Goal: Task Accomplishment & Management: Manage account settings

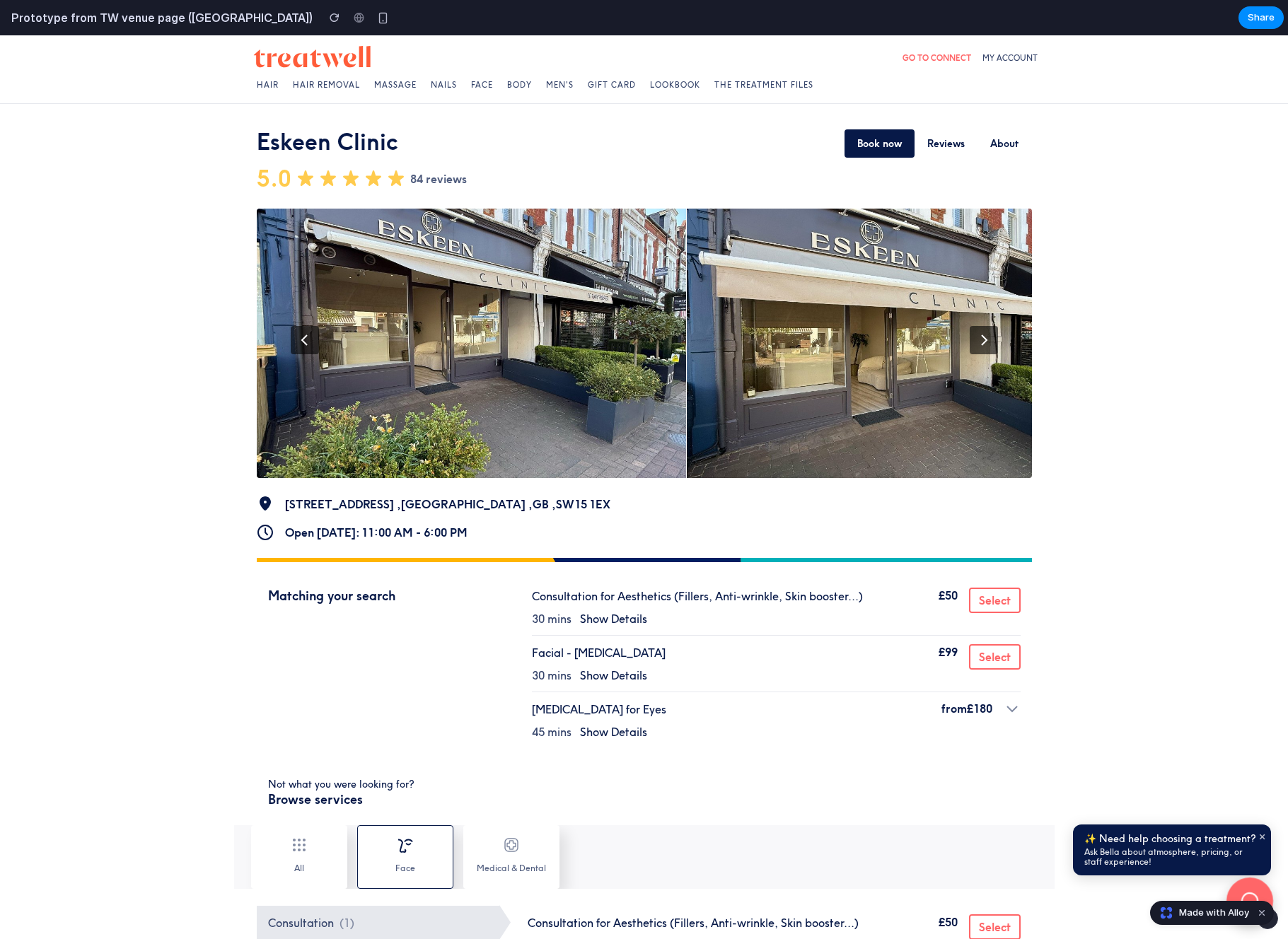
click at [1249, 890] on button at bounding box center [1249, 900] width 43 height 43
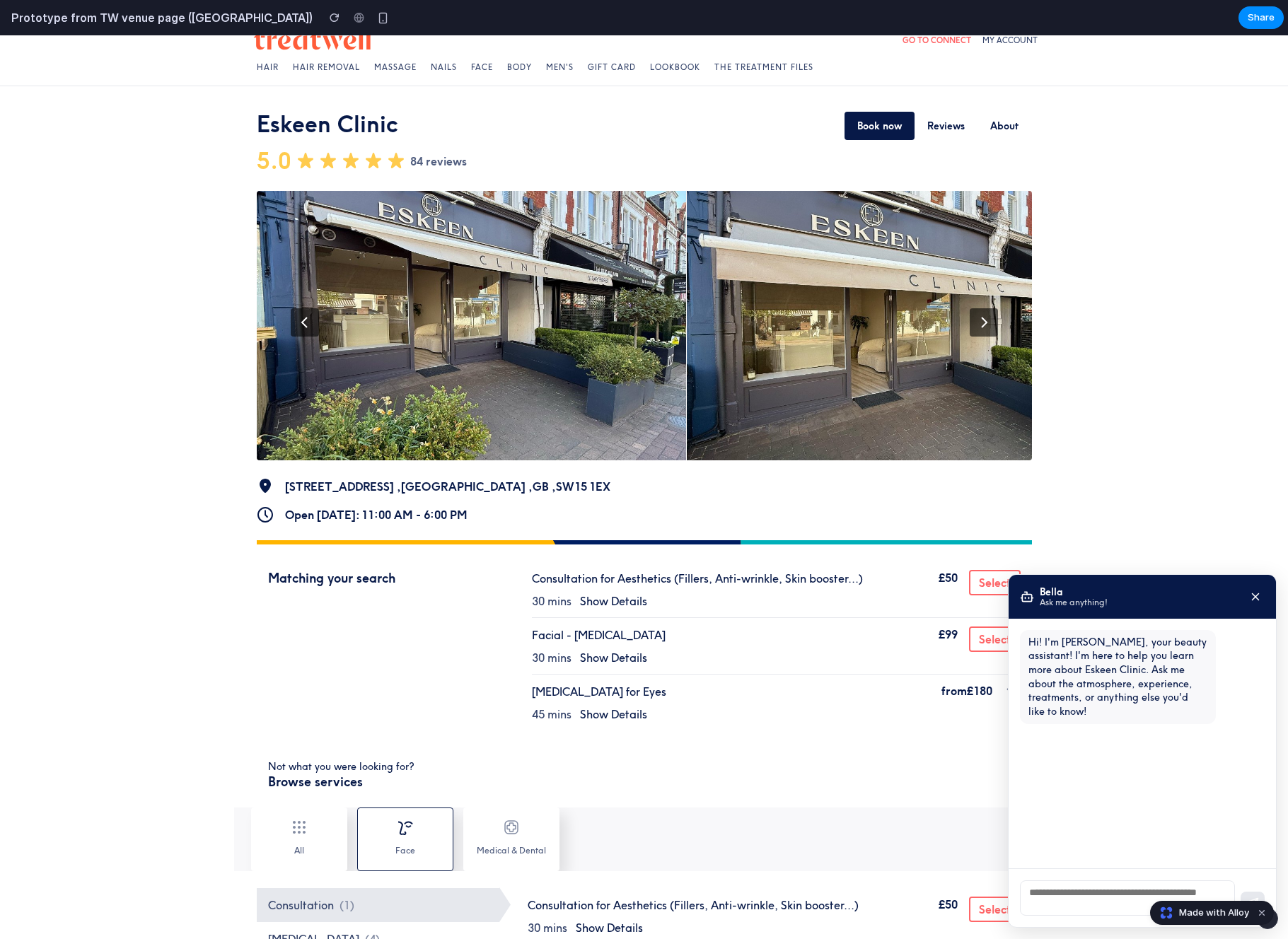
scroll to position [23, 0]
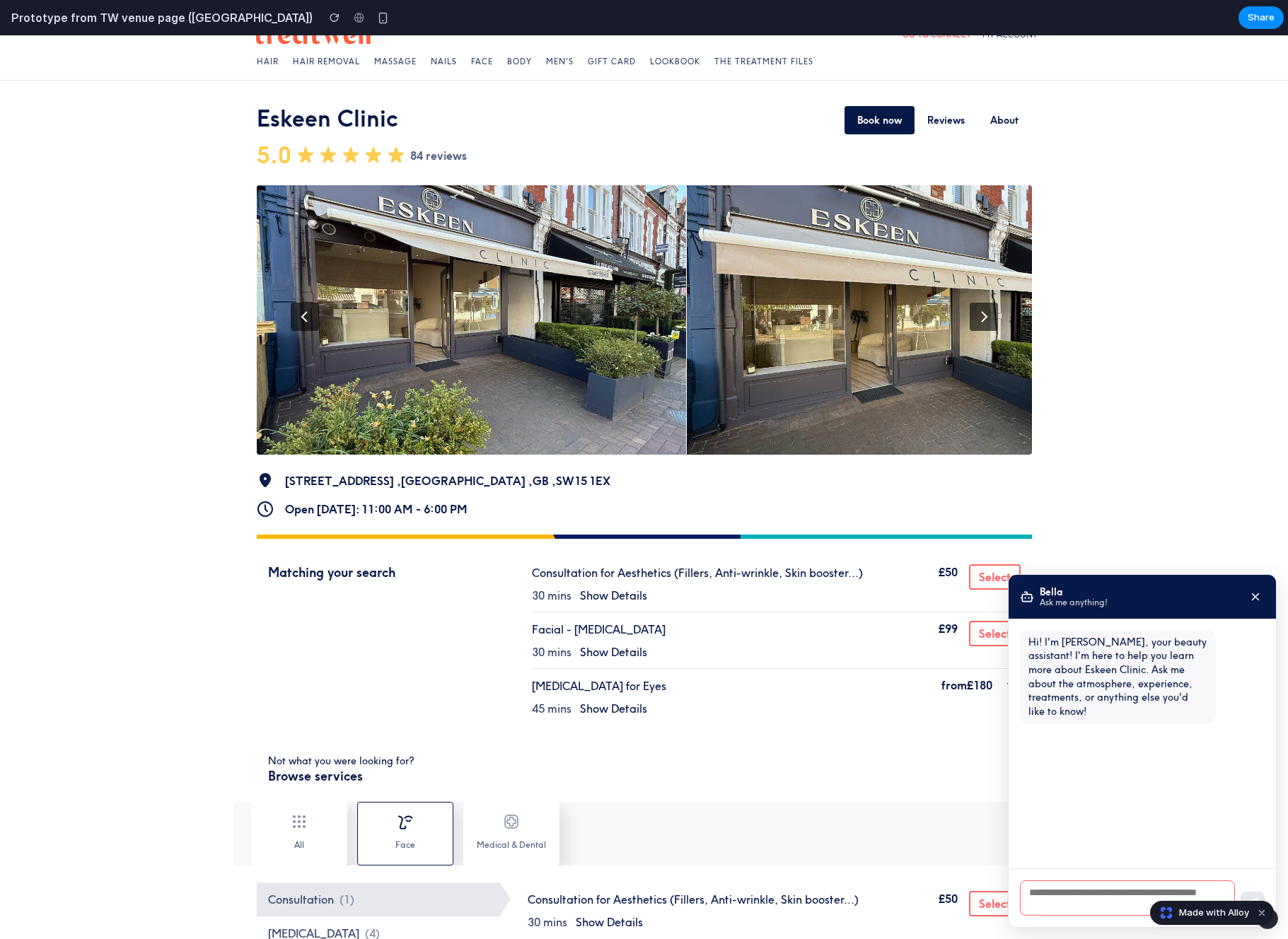
click at [1074, 900] on textarea at bounding box center [1127, 898] width 215 height 36
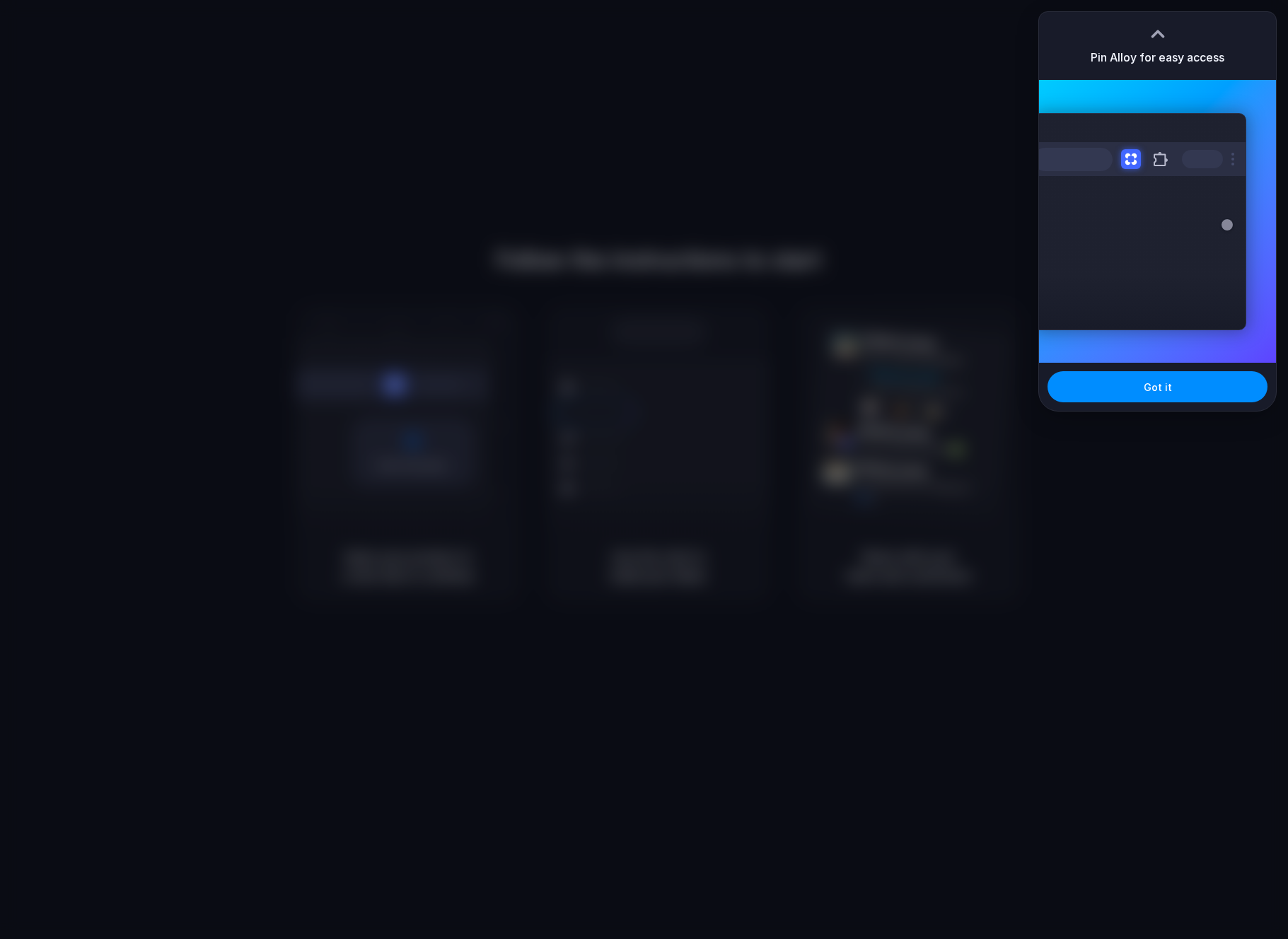
drag, startPoint x: 1170, startPoint y: 421, endPoint x: 1170, endPoint y: 410, distance: 11.0
click at [1170, 420] on div at bounding box center [644, 470] width 1288 height 939
click at [1170, 400] on button "Got it" at bounding box center [1157, 387] width 220 height 31
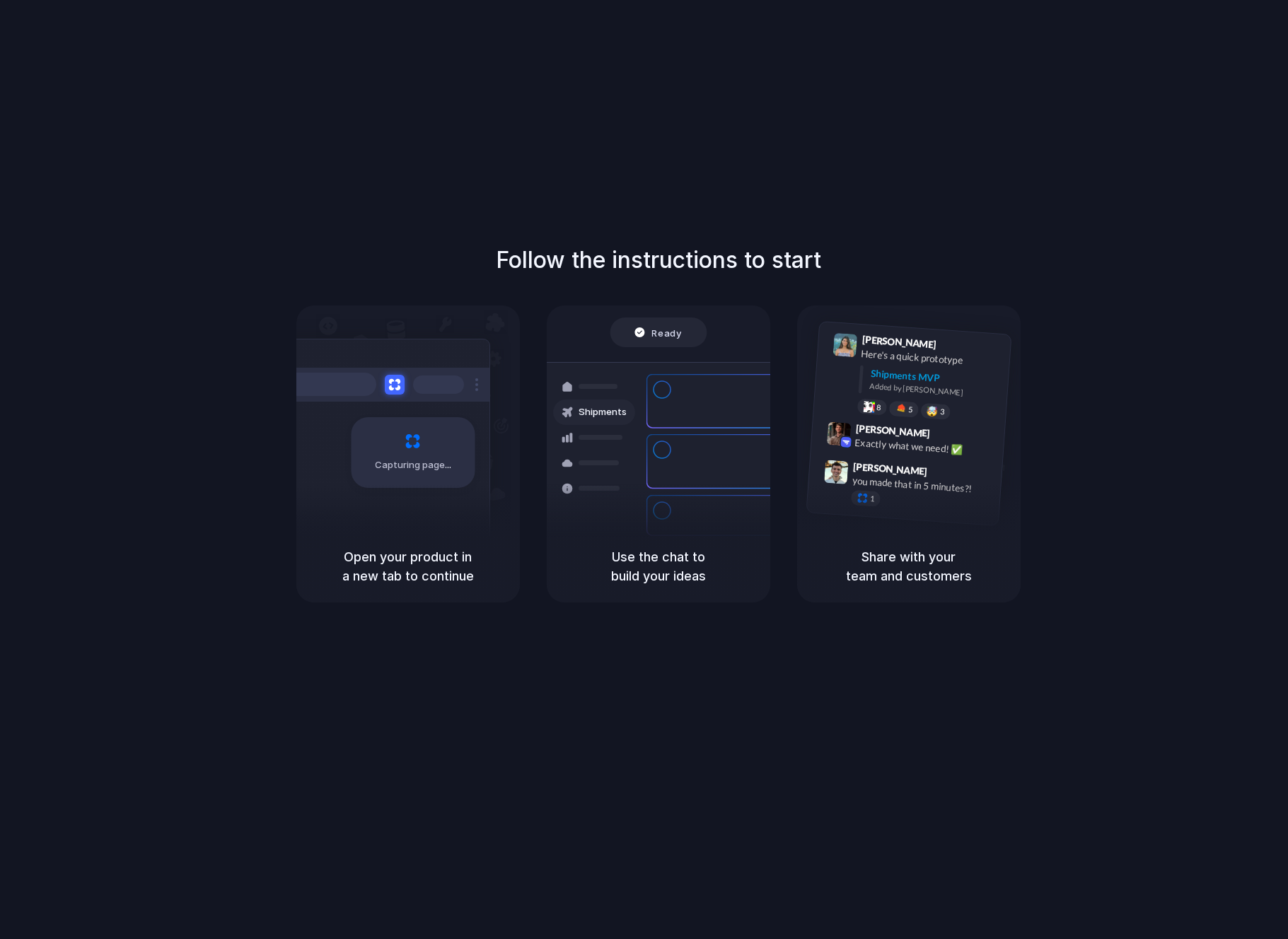
click at [359, 401] on div "Capturing page" at bounding box center [383, 447] width 214 height 217
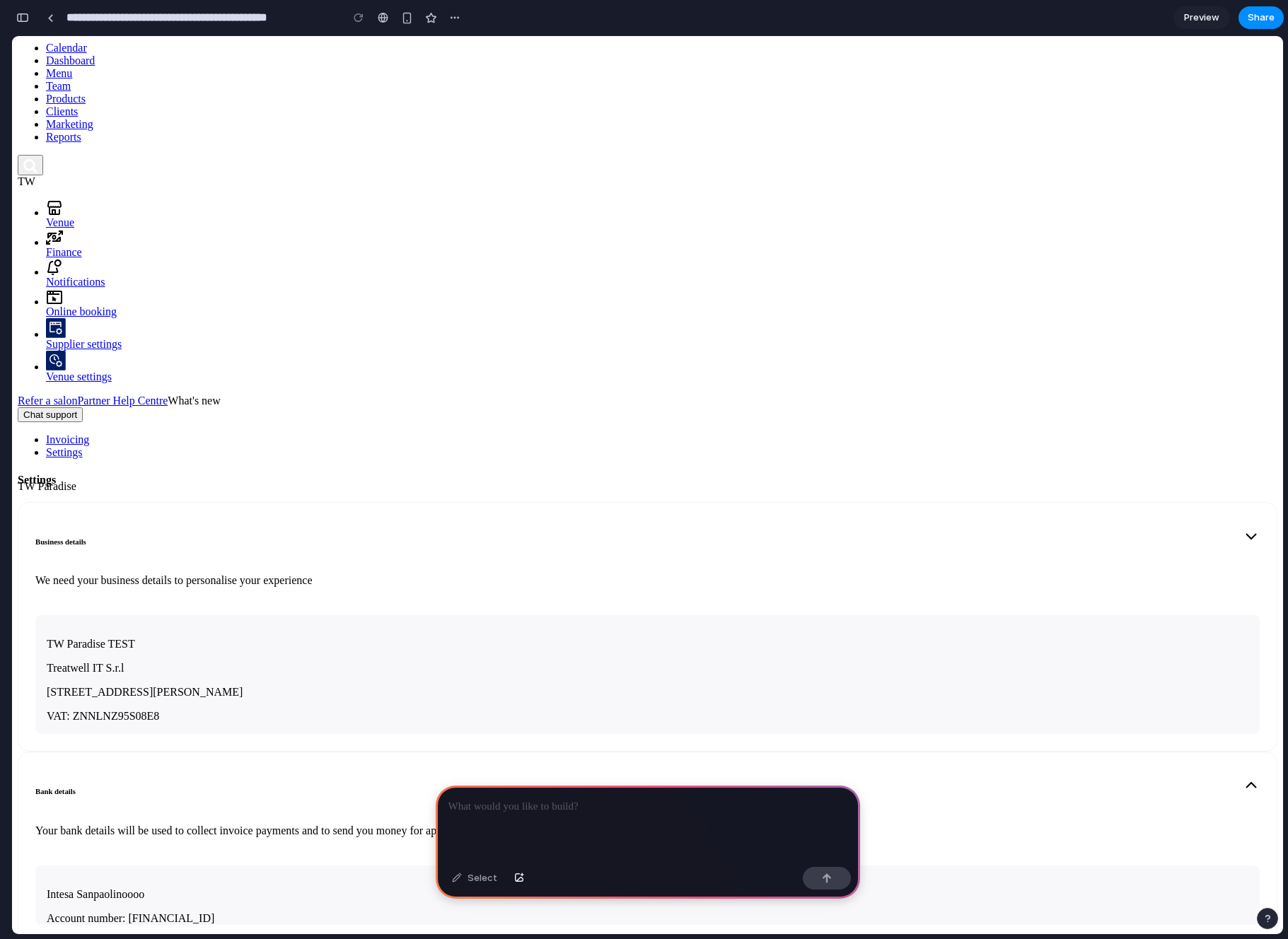
scroll to position [179, 0]
drag, startPoint x: 680, startPoint y: 828, endPoint x: 751, endPoint y: 780, distance: 85.7
drag, startPoint x: 664, startPoint y: 887, endPoint x: 601, endPoint y: 831, distance: 84.3
click at [728, 886] on div "Select" at bounding box center [647, 880] width 425 height 37
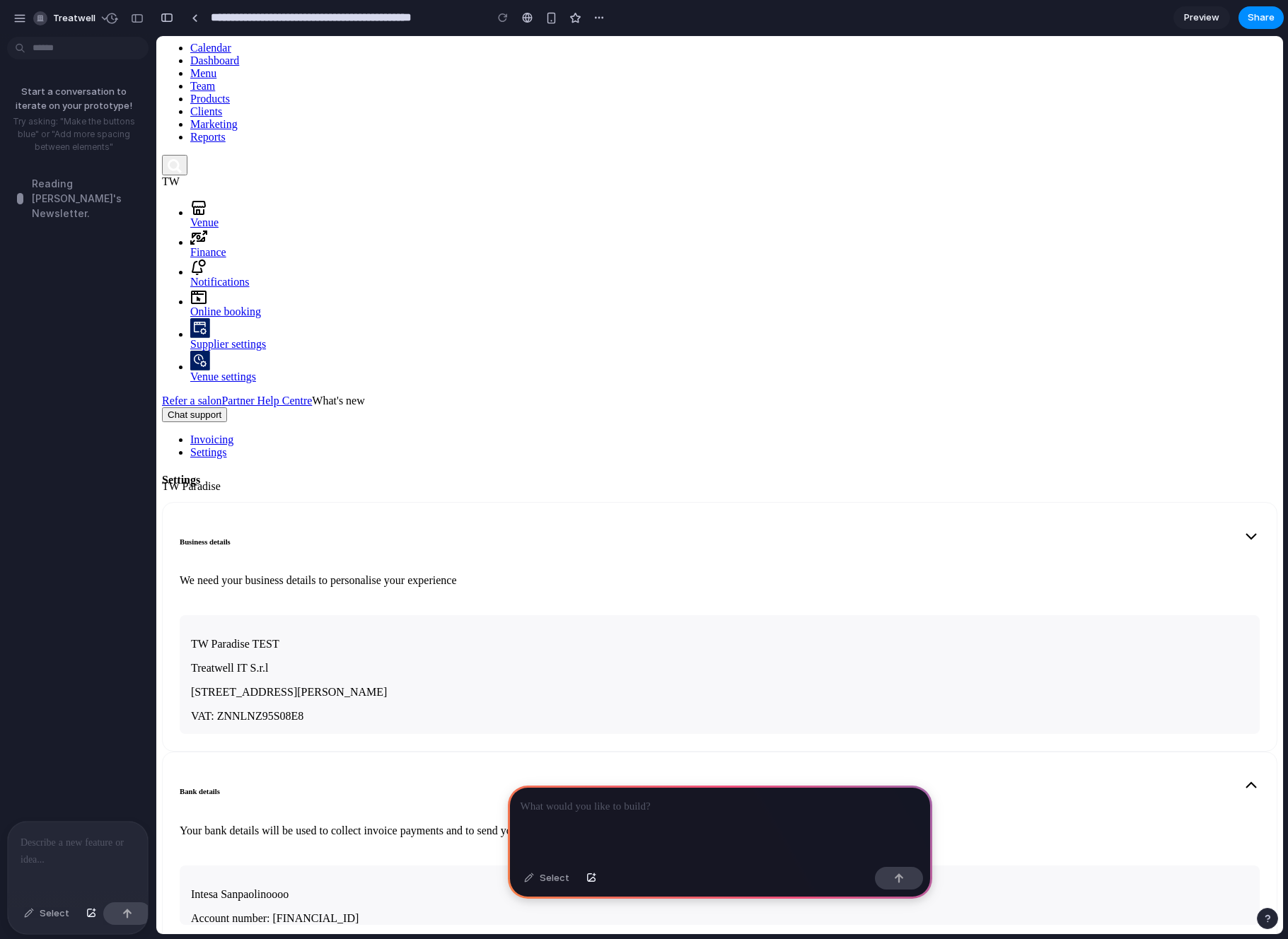
click at [248, 259] on link "Notifications" at bounding box center [733, 274] width 1087 height 29
click at [598, 808] on p at bounding box center [720, 807] width 399 height 17
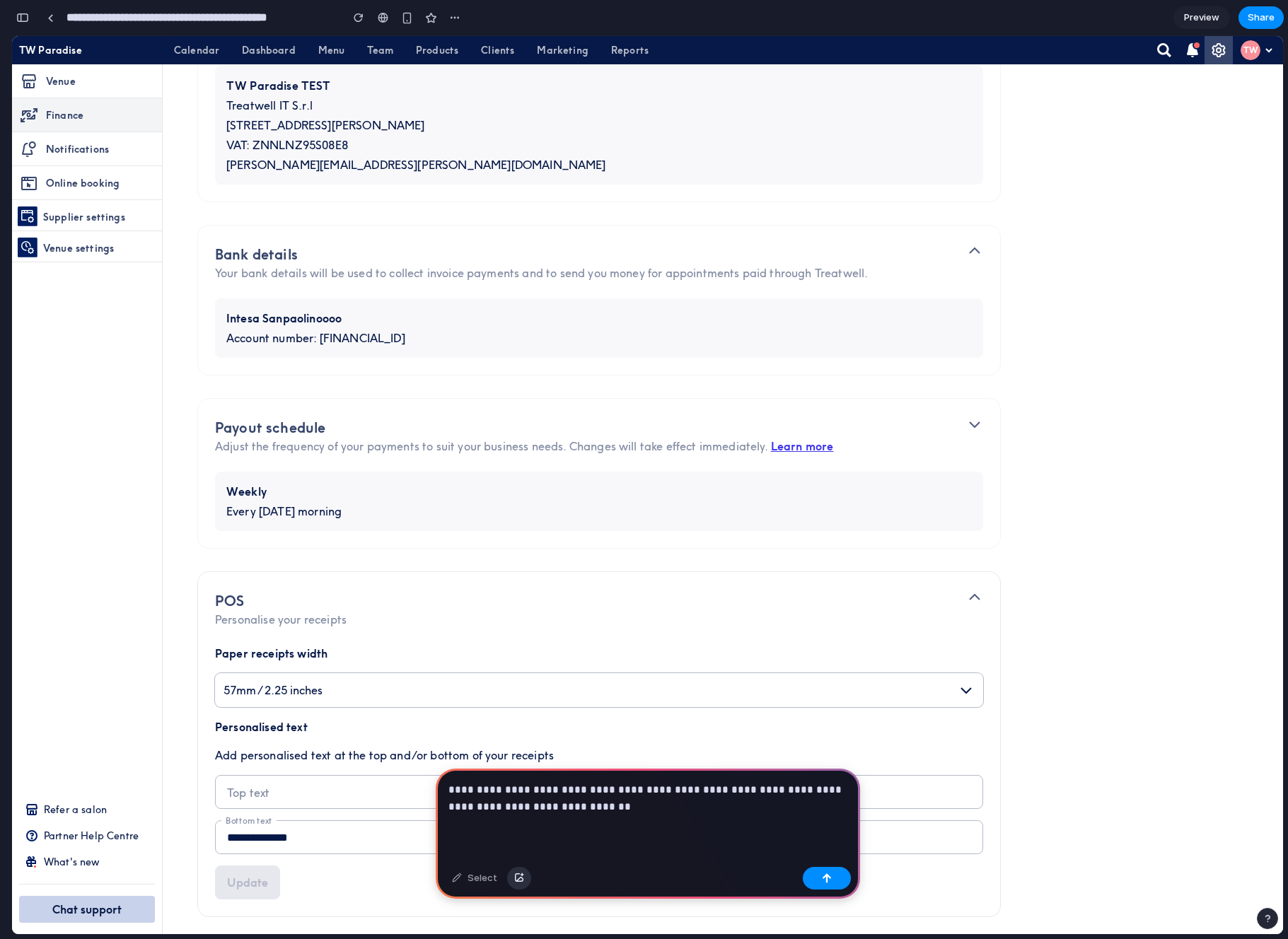
click at [518, 877] on div "button" at bounding box center [519, 878] width 10 height 9
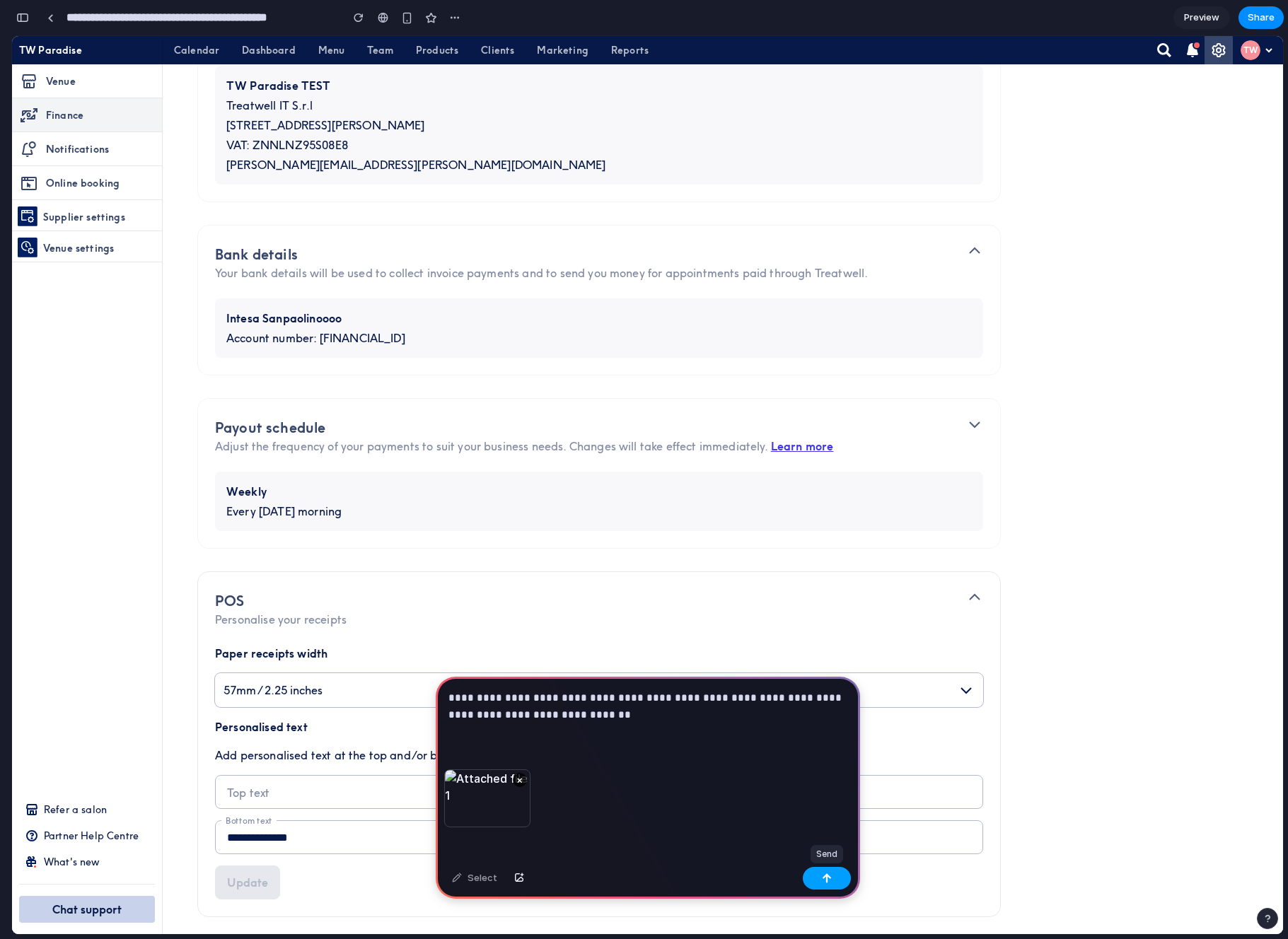
click at [828, 883] on button "button" at bounding box center [827, 878] width 48 height 22
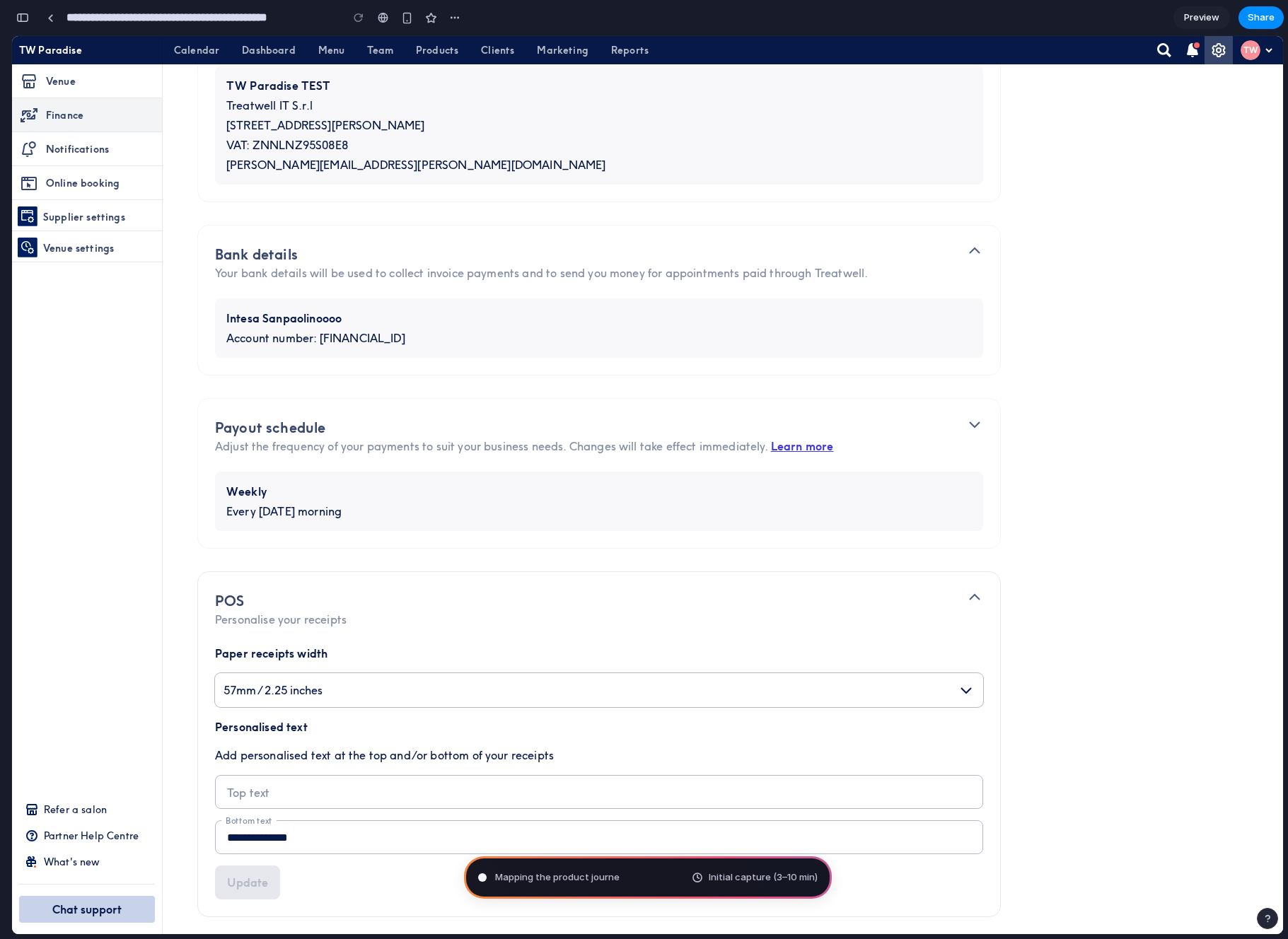
type input "**********"
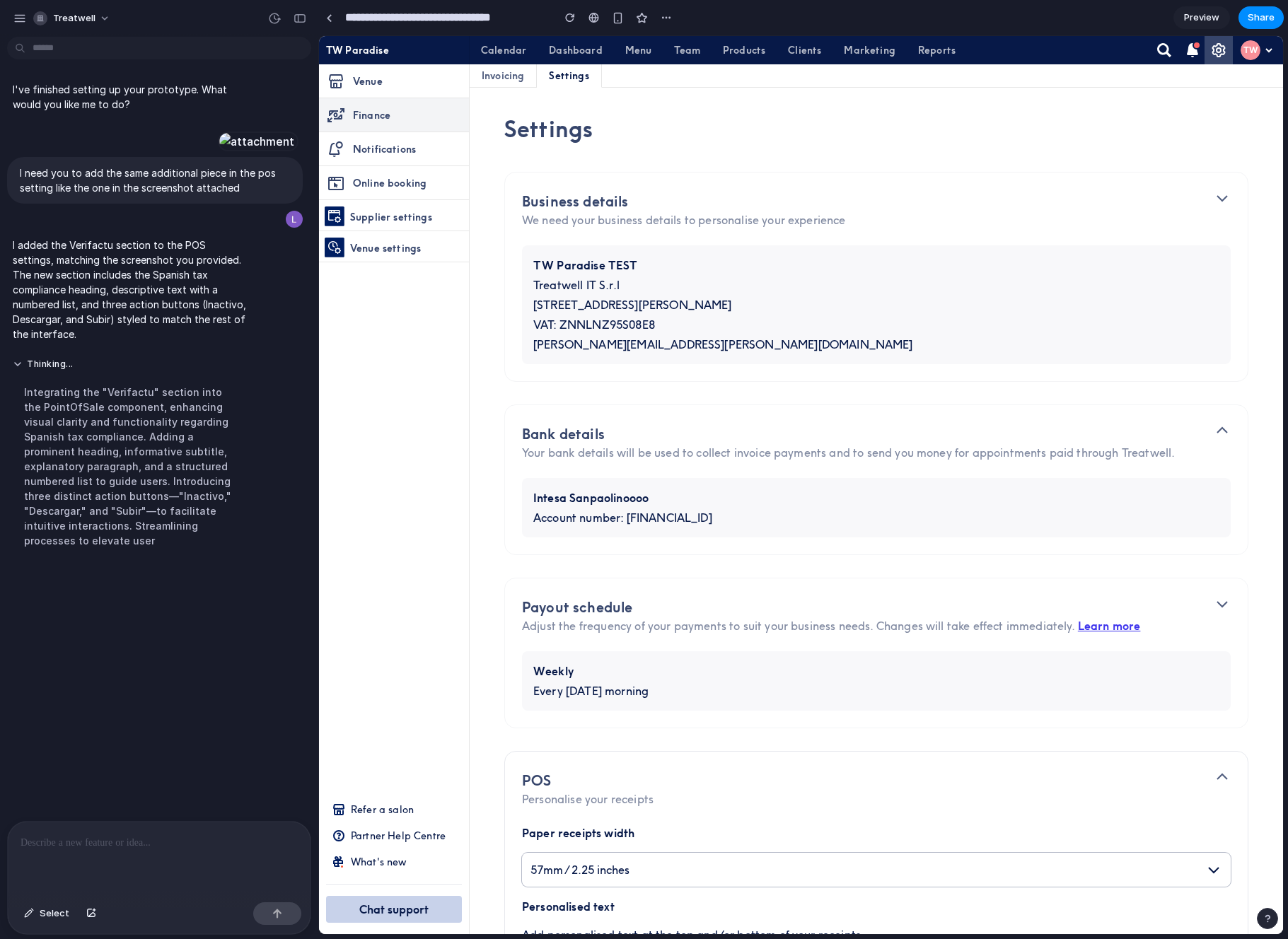
scroll to position [463, 0]
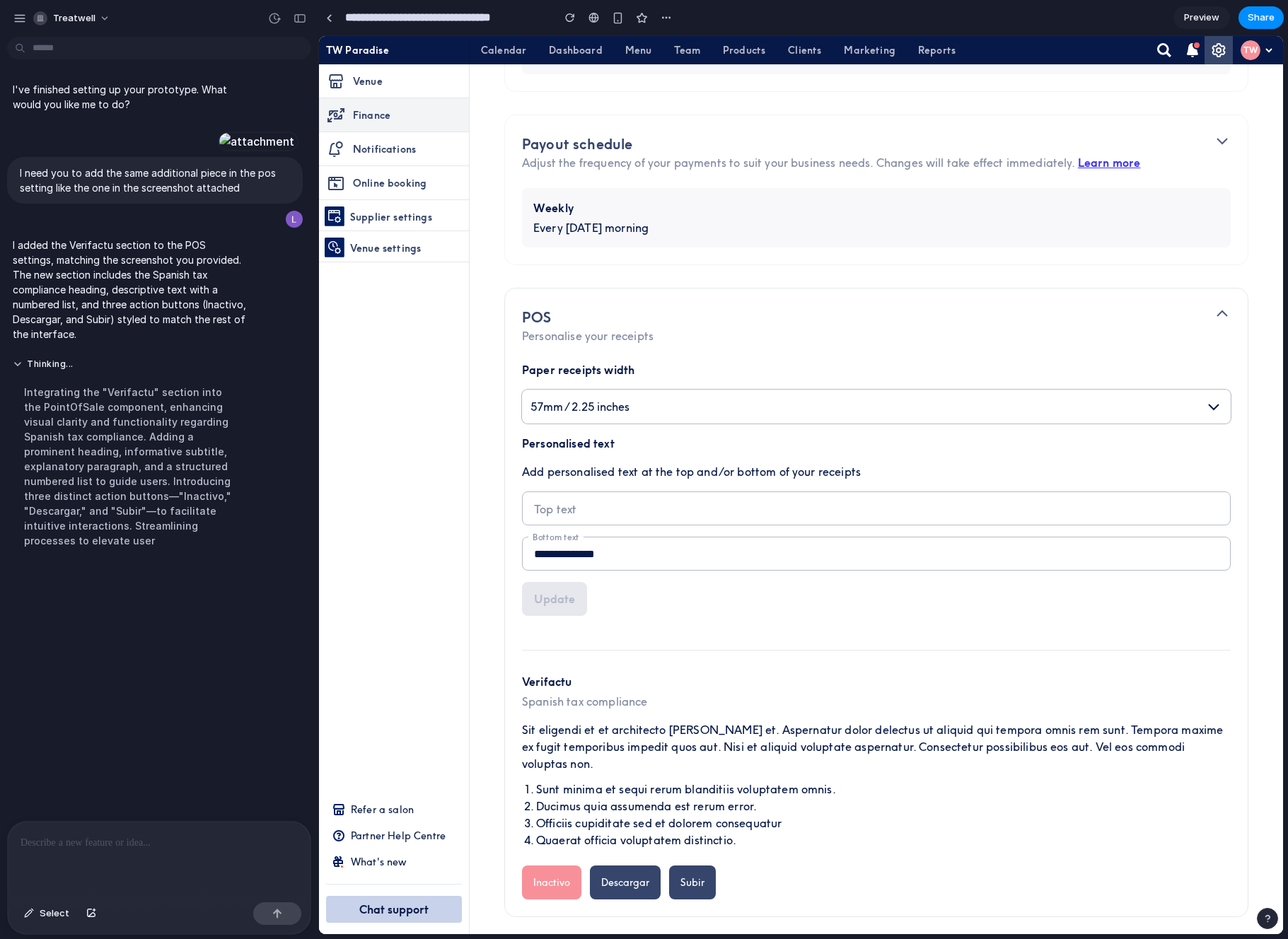
drag, startPoint x: 559, startPoint y: 879, endPoint x: 548, endPoint y: 878, distance: 11.0
click at [521, 880] on div "**********" at bounding box center [876, 622] width 743 height 589
drag, startPoint x: 548, startPoint y: 878, endPoint x: 563, endPoint y: 869, distance: 17.5
click at [548, 878] on button "Inactivo" at bounding box center [552, 883] width 60 height 34
click at [633, 876] on button "Descargar" at bounding box center [624, 883] width 70 height 34
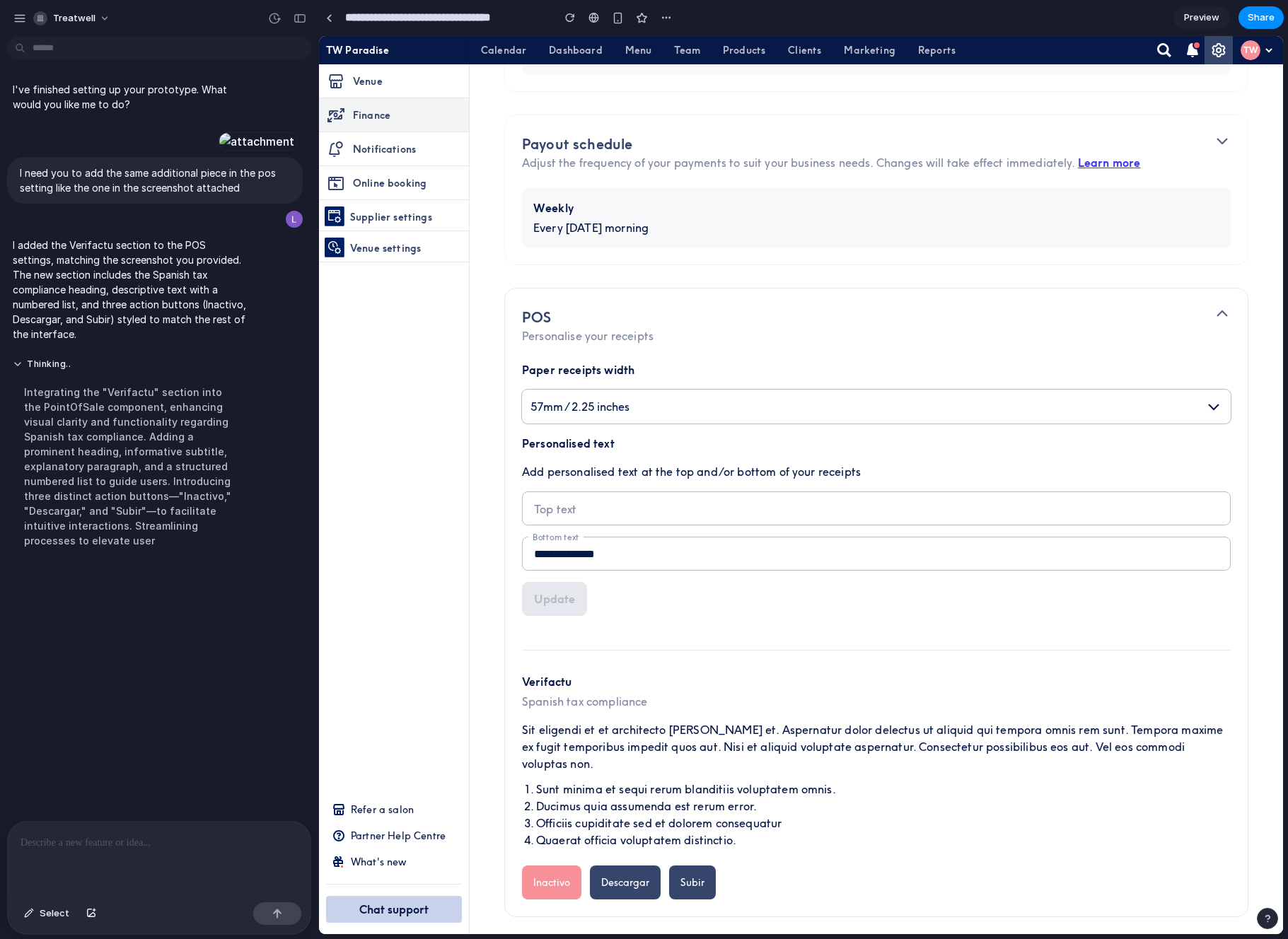
drag, startPoint x: 648, startPoint y: 887, endPoint x: 722, endPoint y: 887, distance: 74.0
click at [612, 886] on button "Descargar" at bounding box center [624, 883] width 70 height 34
drag, startPoint x: 733, startPoint y: 887, endPoint x: 688, endPoint y: 886, distance: 45.0
click at [688, 886] on div "Inactivo Descargar Subir" at bounding box center [876, 883] width 709 height 34
drag, startPoint x: 688, startPoint y: 886, endPoint x: 640, endPoint y: 883, distance: 48.1
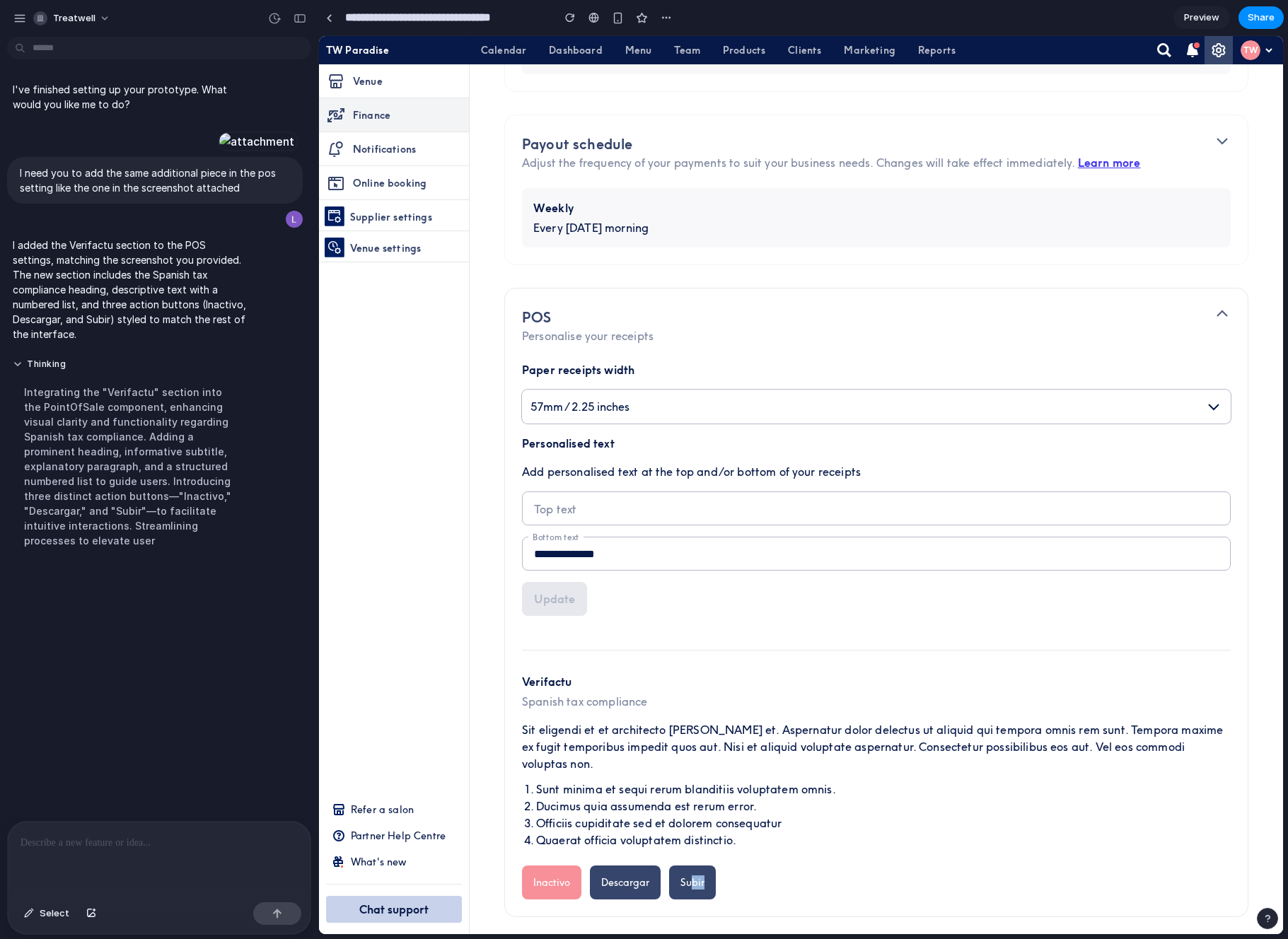
click at [664, 886] on div "Inactivo Descargar Subir" at bounding box center [876, 883] width 709 height 34
click at [690, 877] on button "Subir" at bounding box center [692, 883] width 46 height 34
click at [689, 877] on button "Subir" at bounding box center [692, 883] width 46 height 34
drag, startPoint x: 621, startPoint y: 878, endPoint x: 589, endPoint y: 874, distance: 32.2
click at [620, 878] on button "Descargar" at bounding box center [624, 883] width 70 height 34
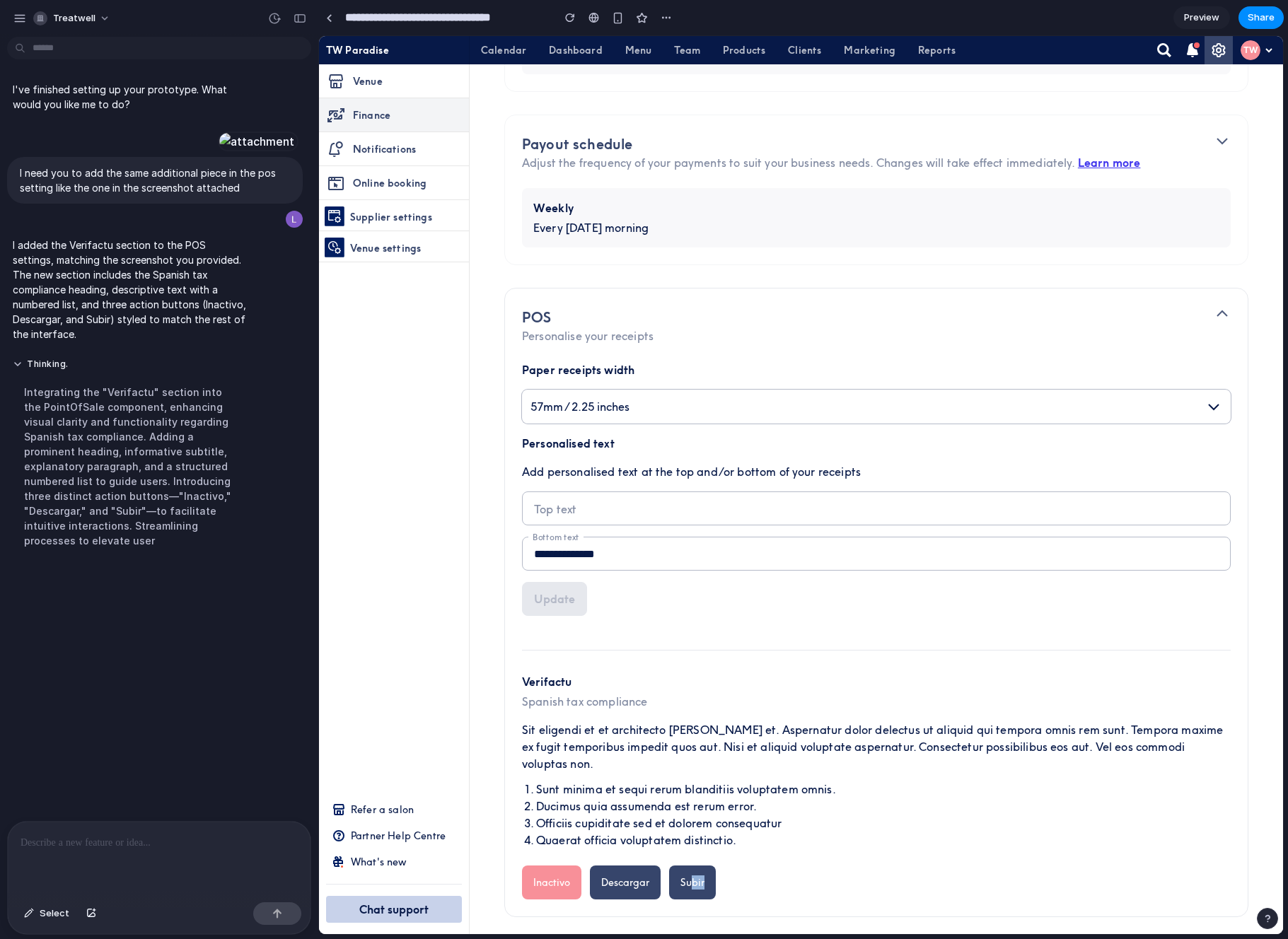
click at [70, 846] on p at bounding box center [159, 843] width 277 height 17
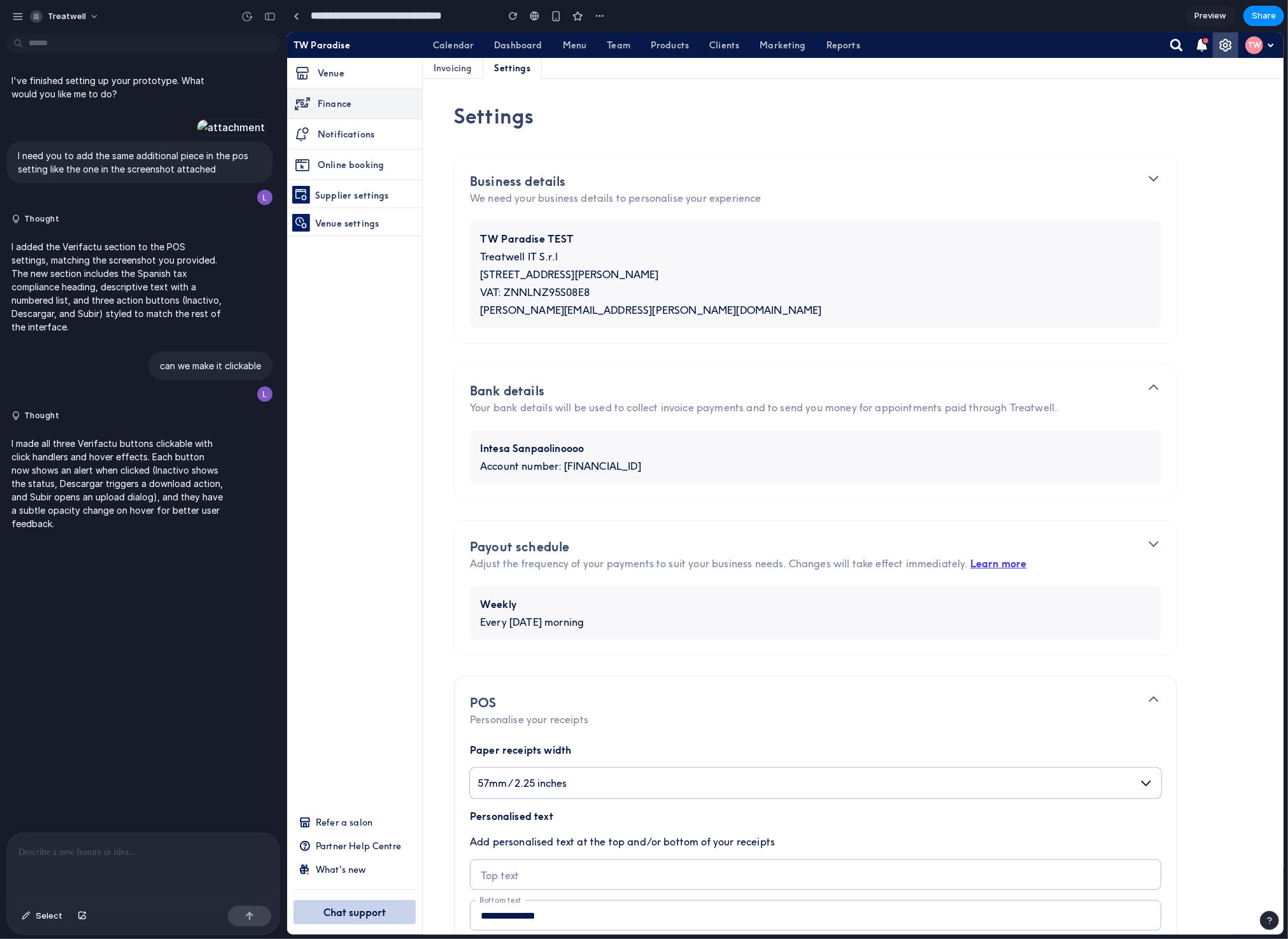
scroll to position [308, 0]
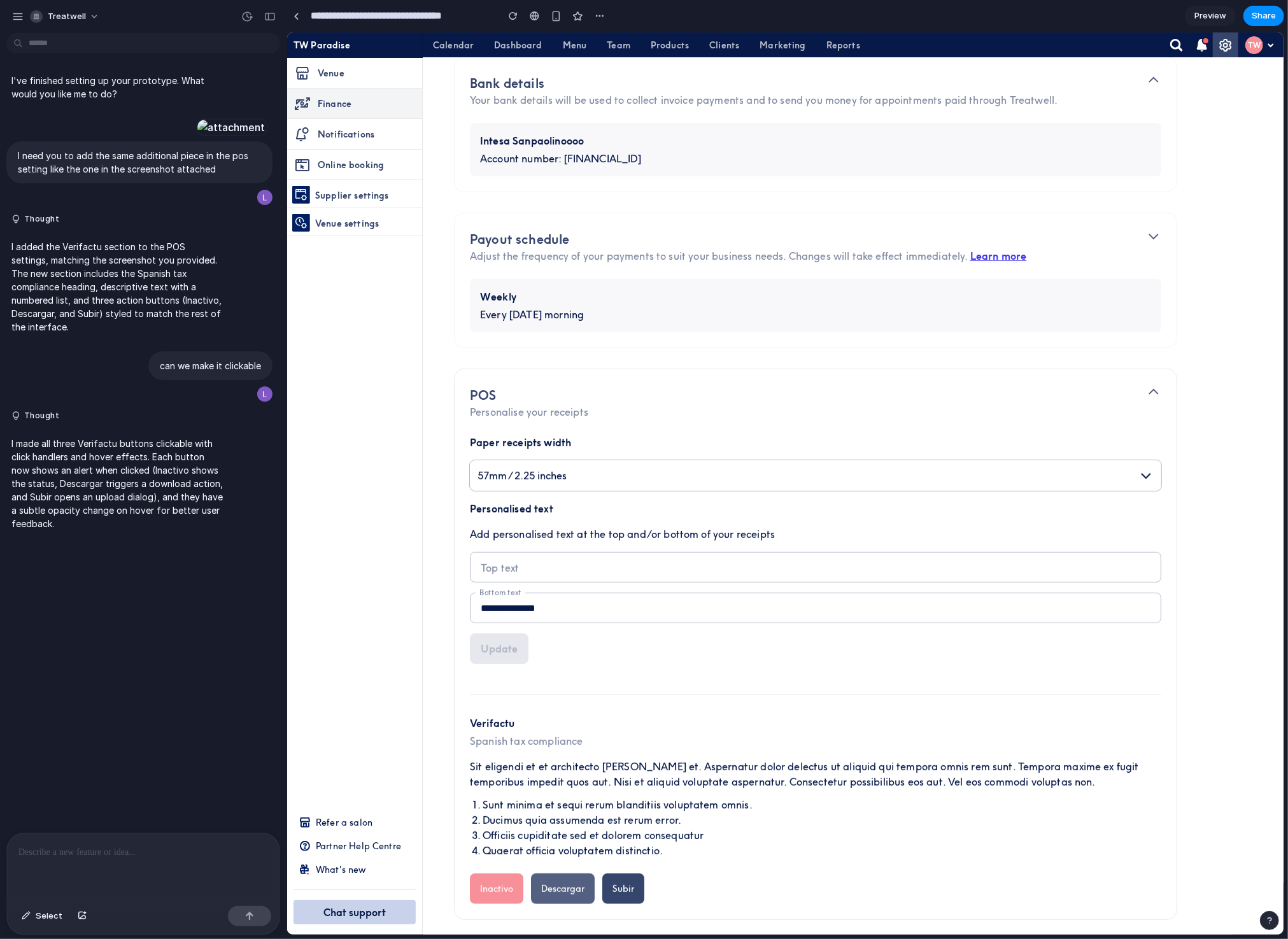
click at [541, 845] on button "Descargar" at bounding box center [562, 888] width 63 height 31
click at [502, 845] on button "Inactivo" at bounding box center [496, 888] width 54 height 31
click at [612, 845] on button "Subir" at bounding box center [623, 888] width 42 height 31
click at [495, 845] on button "Inactivo" at bounding box center [496, 888] width 54 height 31
click at [146, 845] on p at bounding box center [143, 853] width 249 height 15
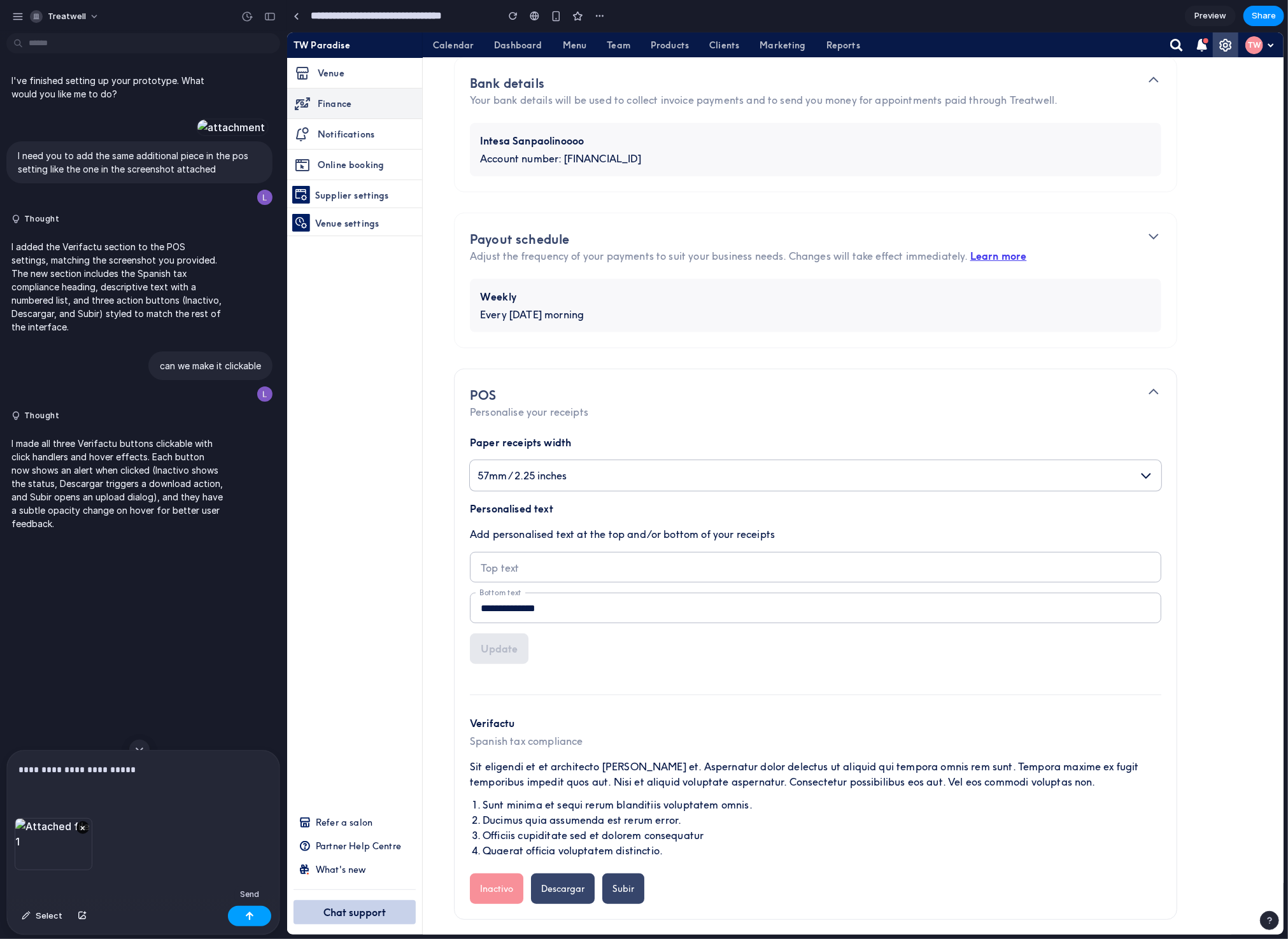
click at [249, 845] on button "button" at bounding box center [249, 916] width 43 height 20
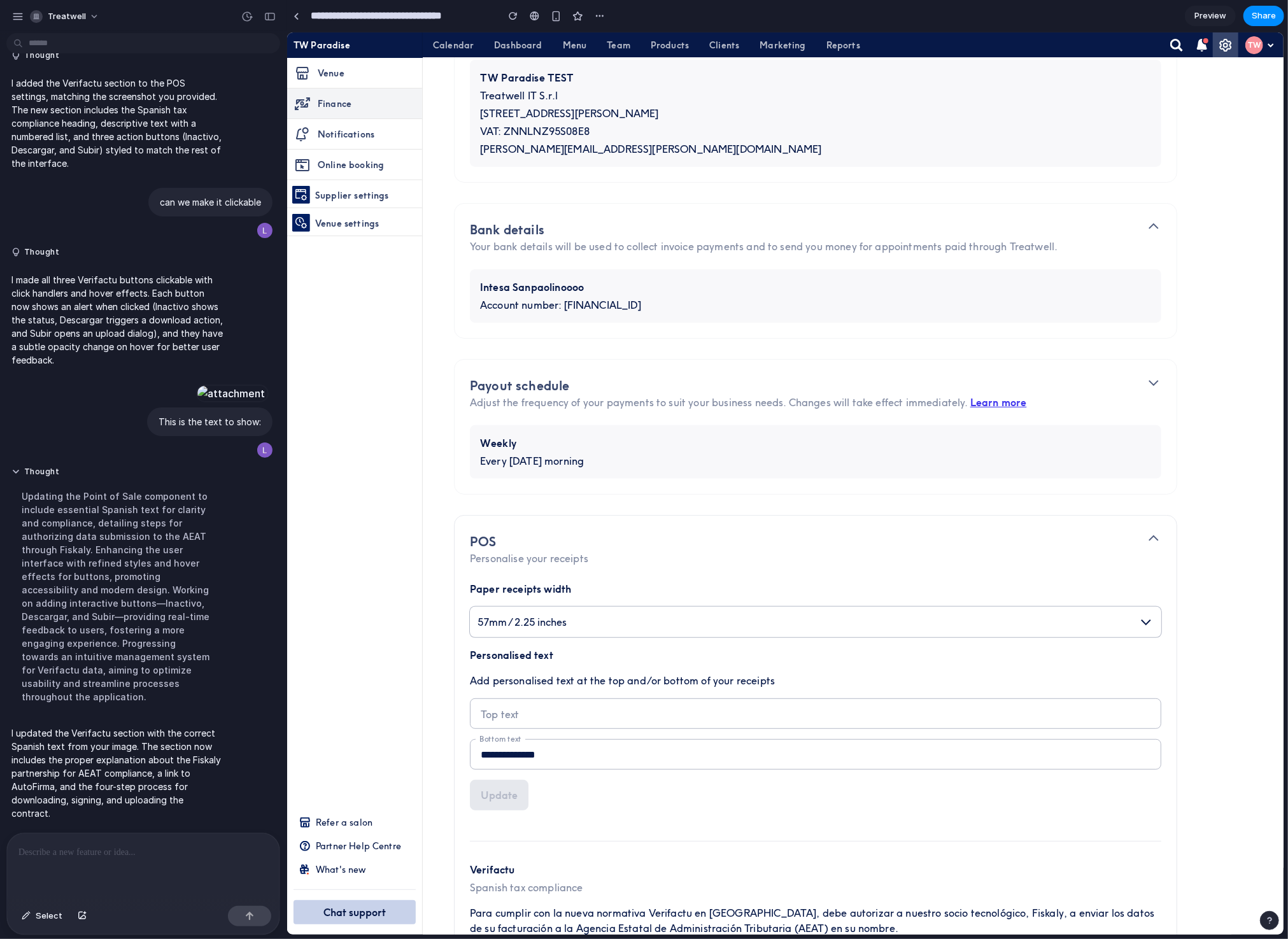
scroll to position [369, 0]
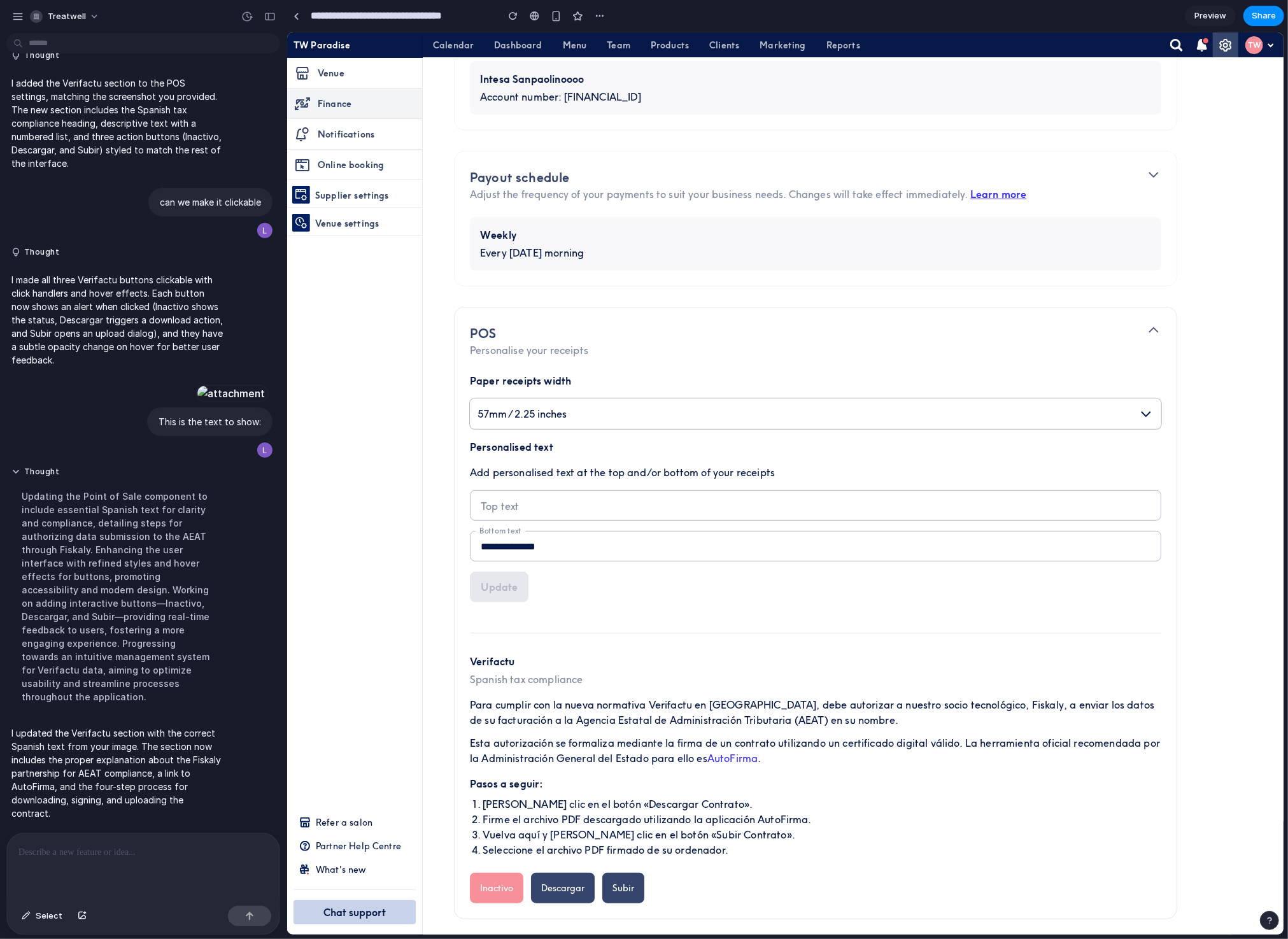
click at [747, 759] on link "AutoFirma" at bounding box center [732, 758] width 50 height 13
click at [757, 759] on link "AutoFirma" at bounding box center [732, 758] width 50 height 13
click at [78, 845] on p at bounding box center [143, 853] width 249 height 15
click at [135, 845] on p "**********" at bounding box center [143, 853] width 249 height 15
click at [192, 845] on p "**********" at bounding box center [143, 853] width 249 height 15
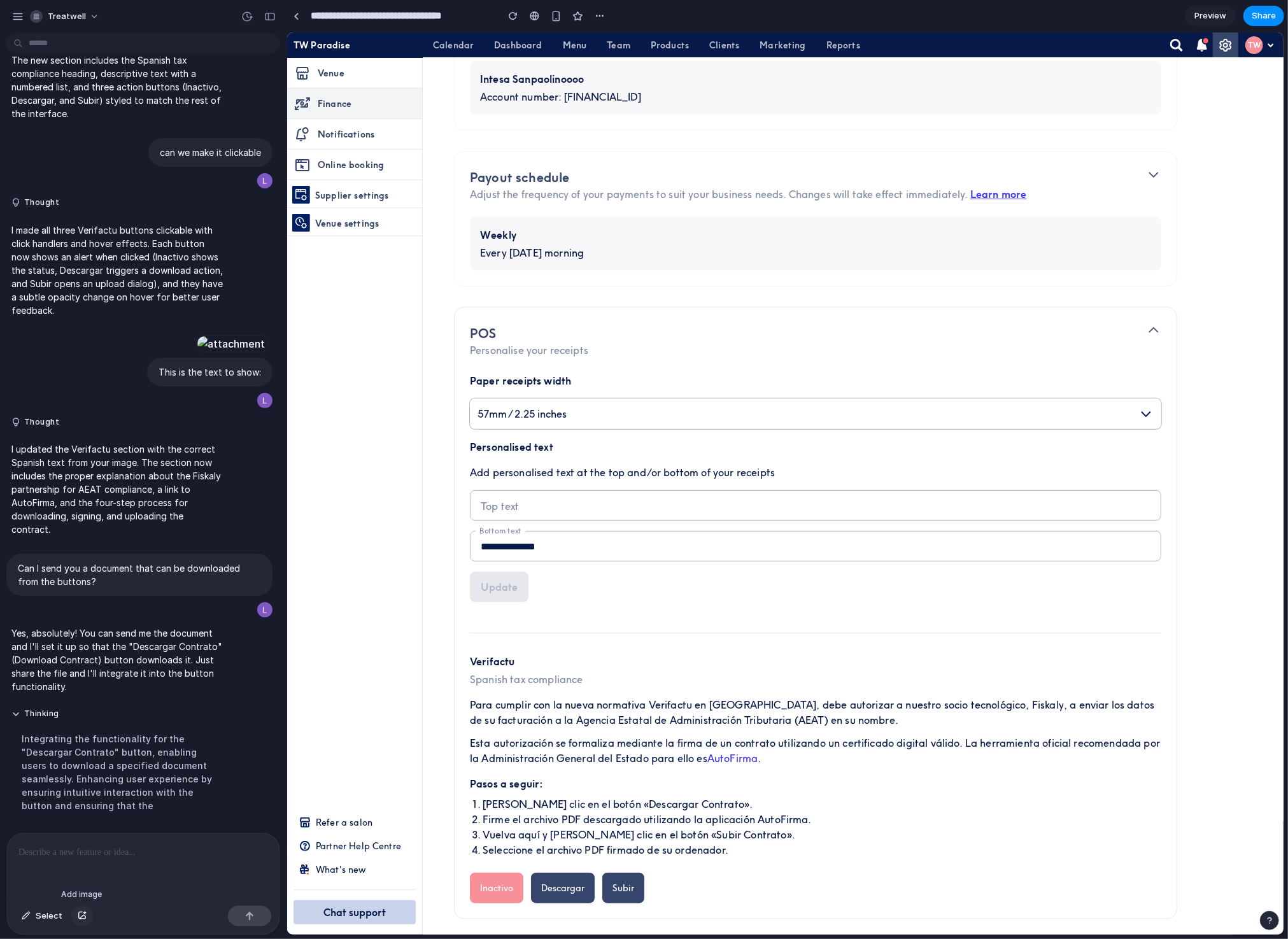
click at [79, 845] on div "button" at bounding box center [82, 916] width 9 height 8
click at [227, 845] on div at bounding box center [143, 867] width 272 height 68
drag, startPoint x: 45, startPoint y: 919, endPoint x: 70, endPoint y: 869, distance: 55.9
click at [70, 845] on div "Select" at bounding box center [143, 884] width 272 height 101
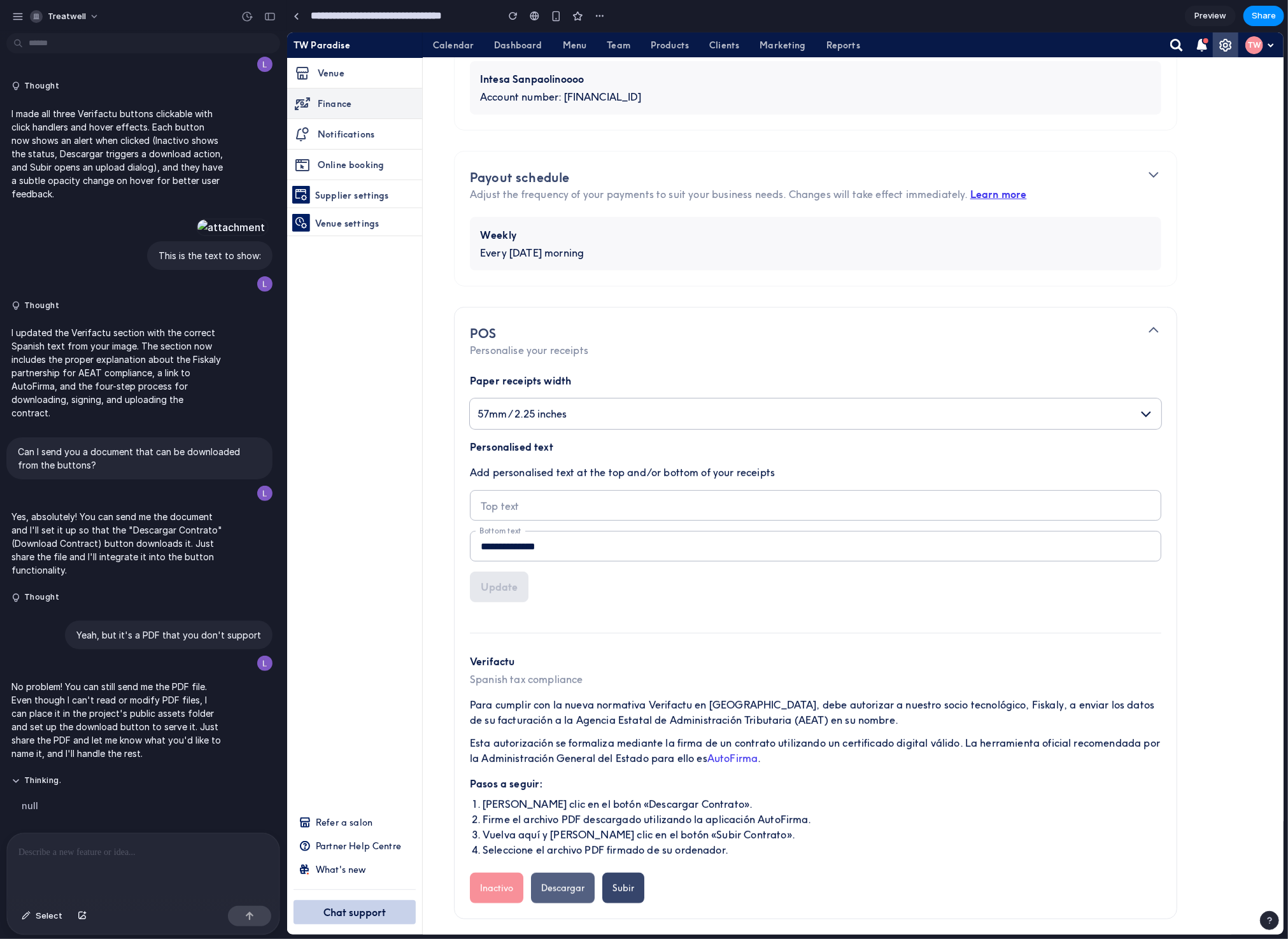
click at [577, 845] on button "Descargar" at bounding box center [562, 887] width 63 height 31
click at [617, 845] on button "Subir" at bounding box center [623, 887] width 42 height 31
click at [78, 845] on p at bounding box center [143, 853] width 249 height 15
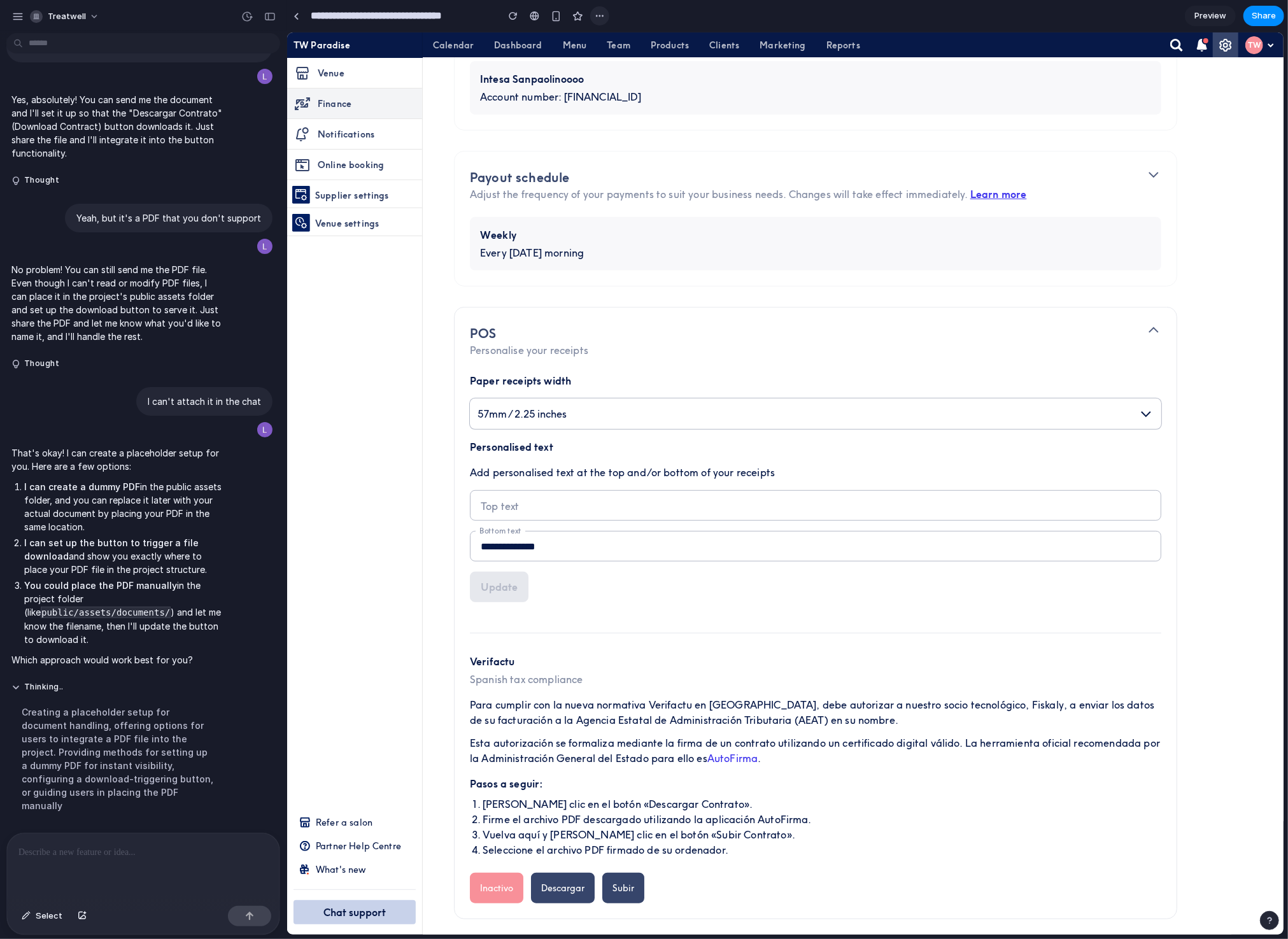
click at [606, 19] on button "button" at bounding box center [599, 15] width 19 height 19
click at [599, 19] on div "Duplicate Delete" at bounding box center [644, 470] width 1288 height 939
click at [596, 14] on div "button" at bounding box center [600, 16] width 10 height 10
click at [716, 13] on div "Duplicate Delete" at bounding box center [644, 470] width 1288 height 939
click at [598, 14] on div "button" at bounding box center [600, 16] width 10 height 10
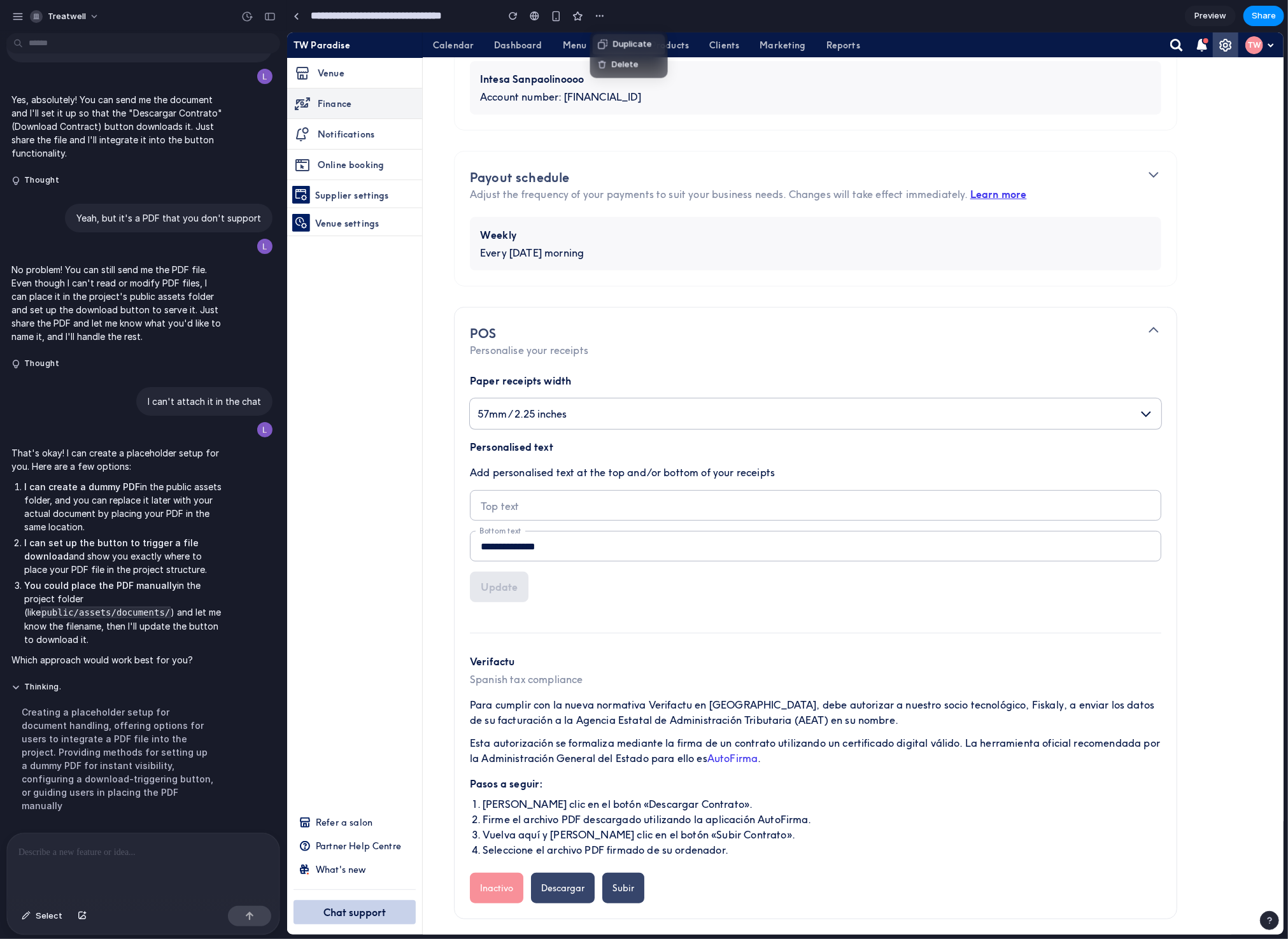
click at [711, 6] on div "Duplicate Delete" at bounding box center [644, 470] width 1288 height 939
click at [10, 17] on button "button" at bounding box center [17, 16] width 19 height 19
click at [16, 11] on div "button" at bounding box center [17, 17] width 11 height 11
click at [20, 23] on button "button" at bounding box center [17, 16] width 19 height 19
click at [92, 18] on button "Treatwell" at bounding box center [65, 16] width 81 height 20
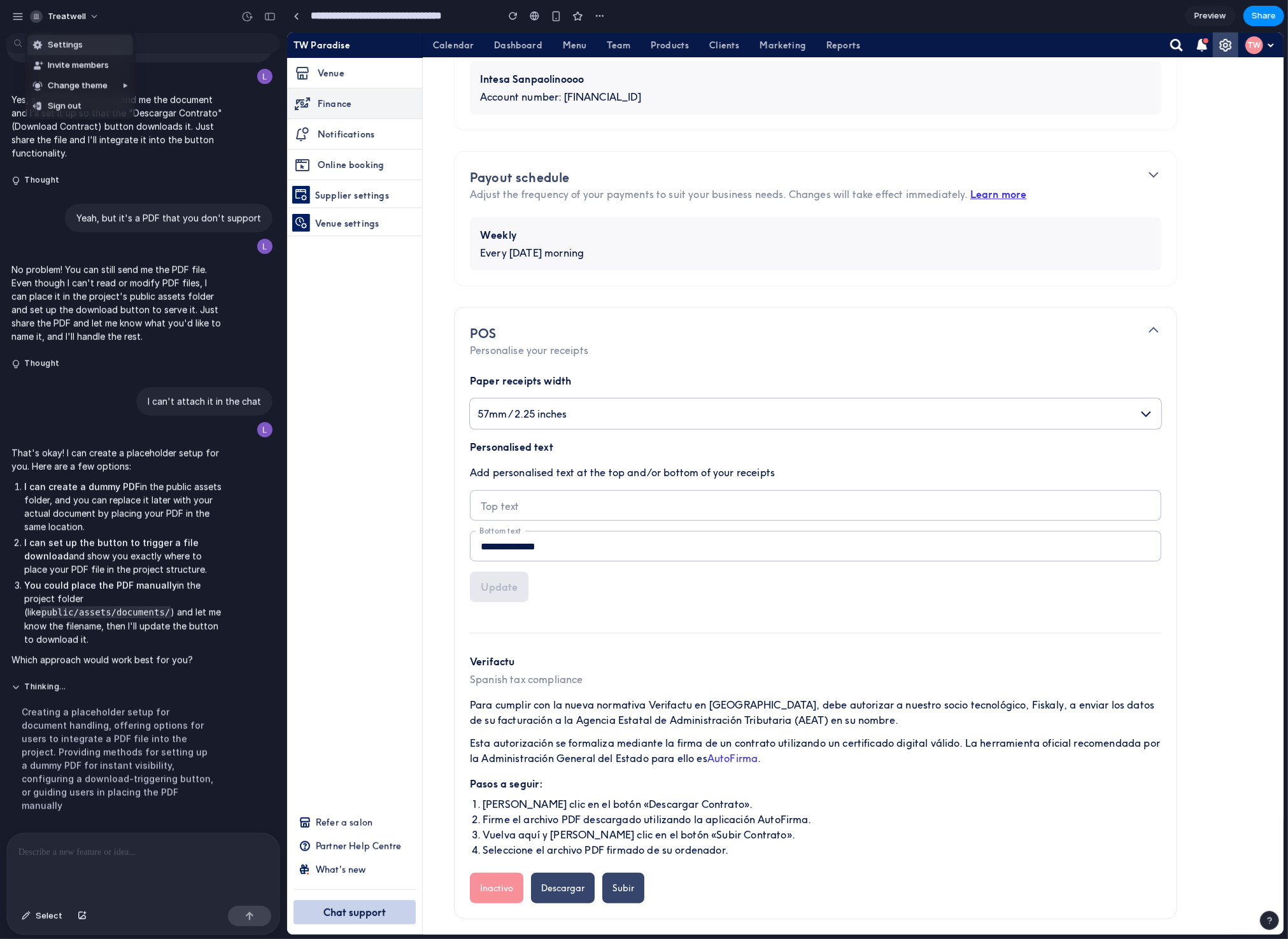
click at [79, 46] on span "Settings" at bounding box center [65, 45] width 35 height 13
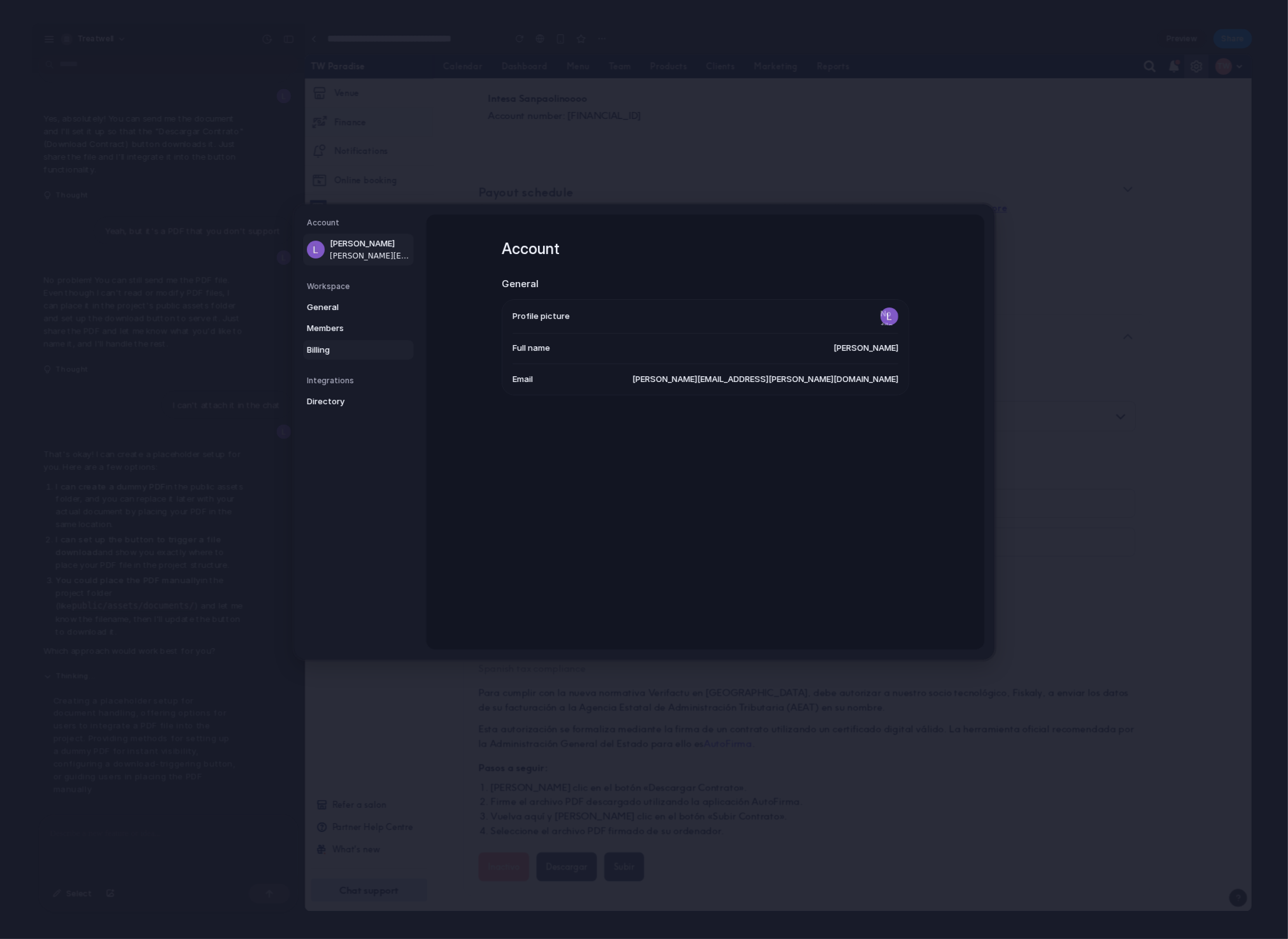
click at [332, 344] on span "Billing" at bounding box center [348, 350] width 82 height 13
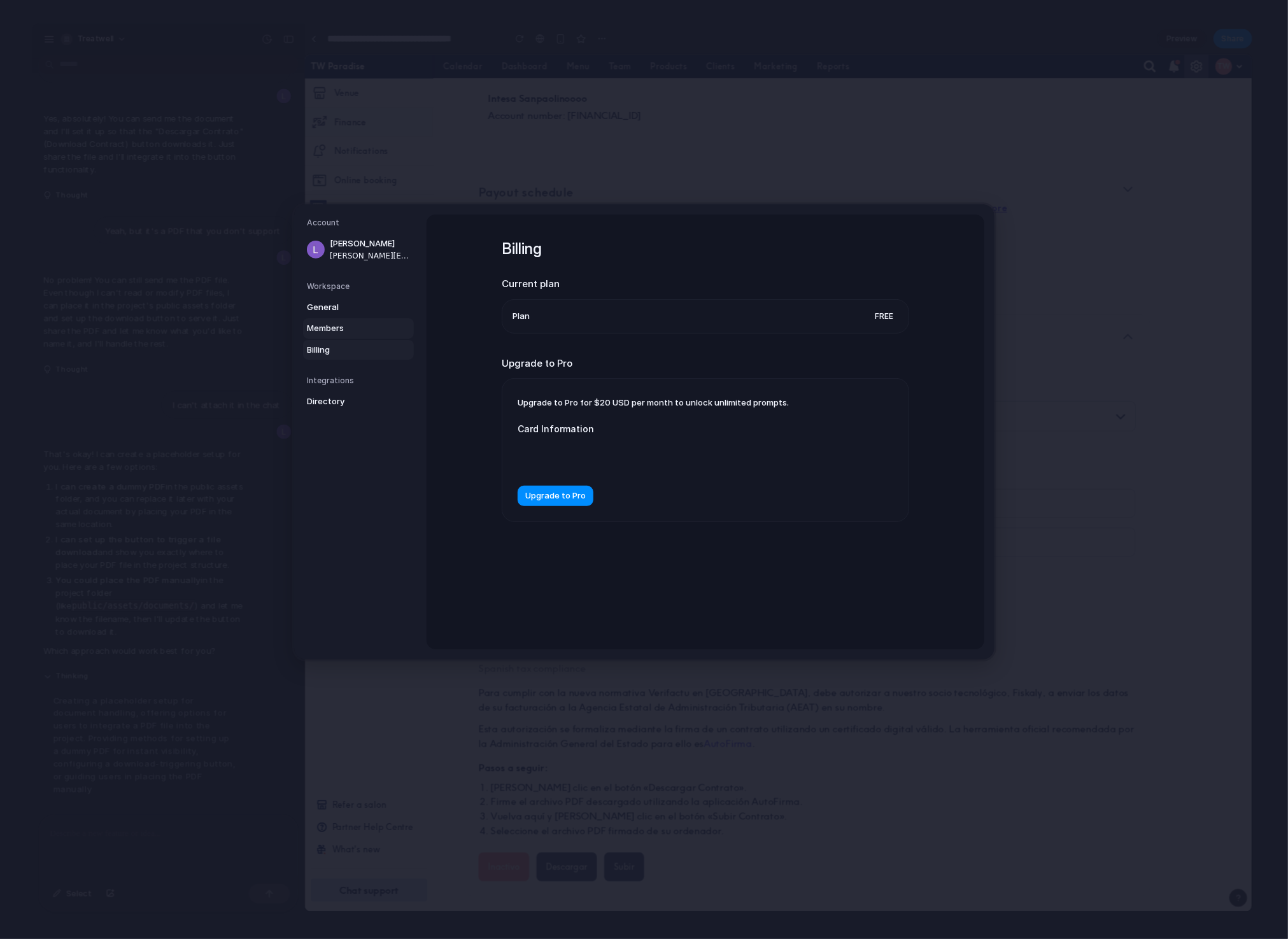
click at [323, 334] on link "Members" at bounding box center [358, 328] width 111 height 20
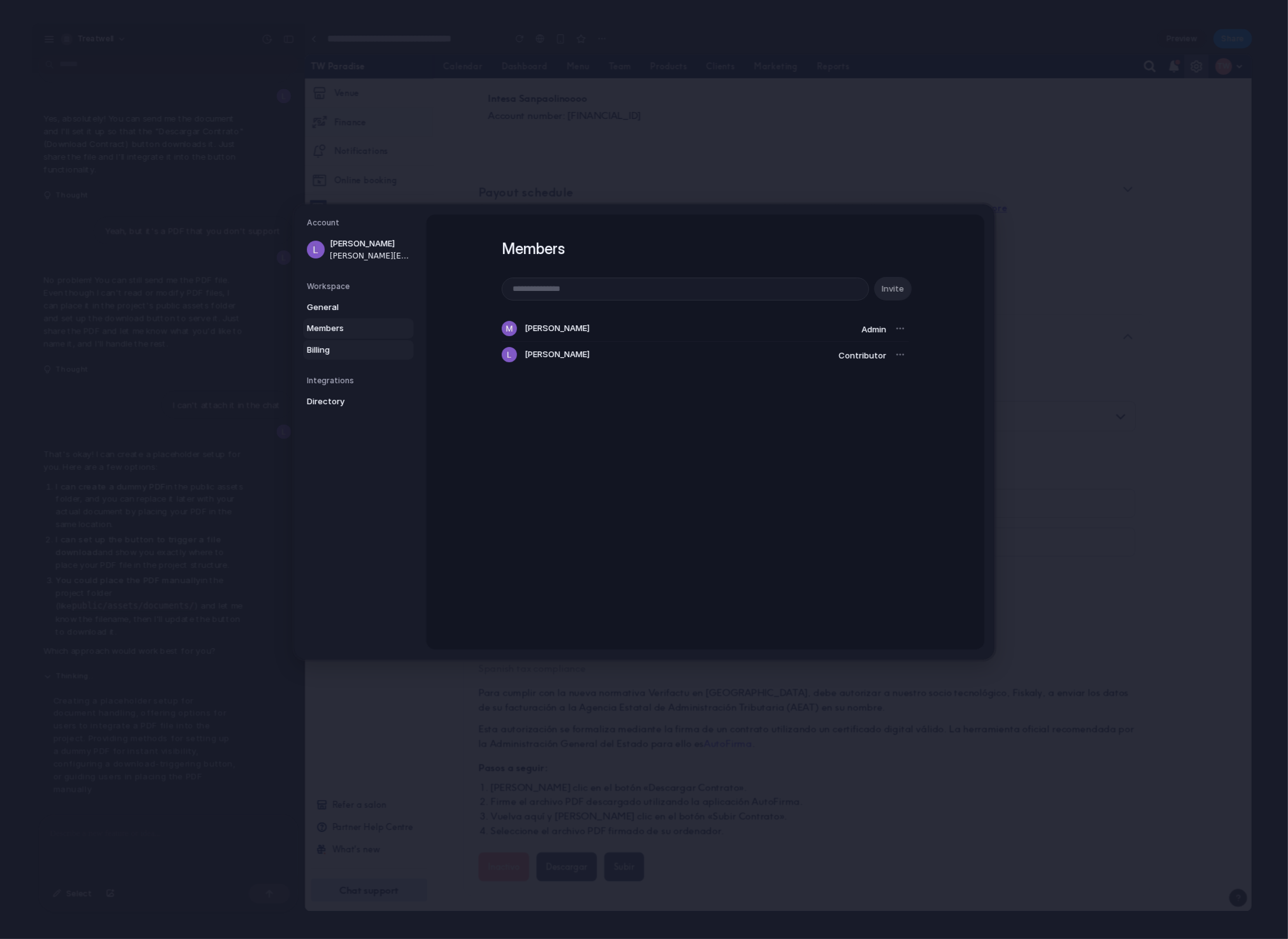
click at [316, 349] on span "Billing" at bounding box center [348, 350] width 82 height 13
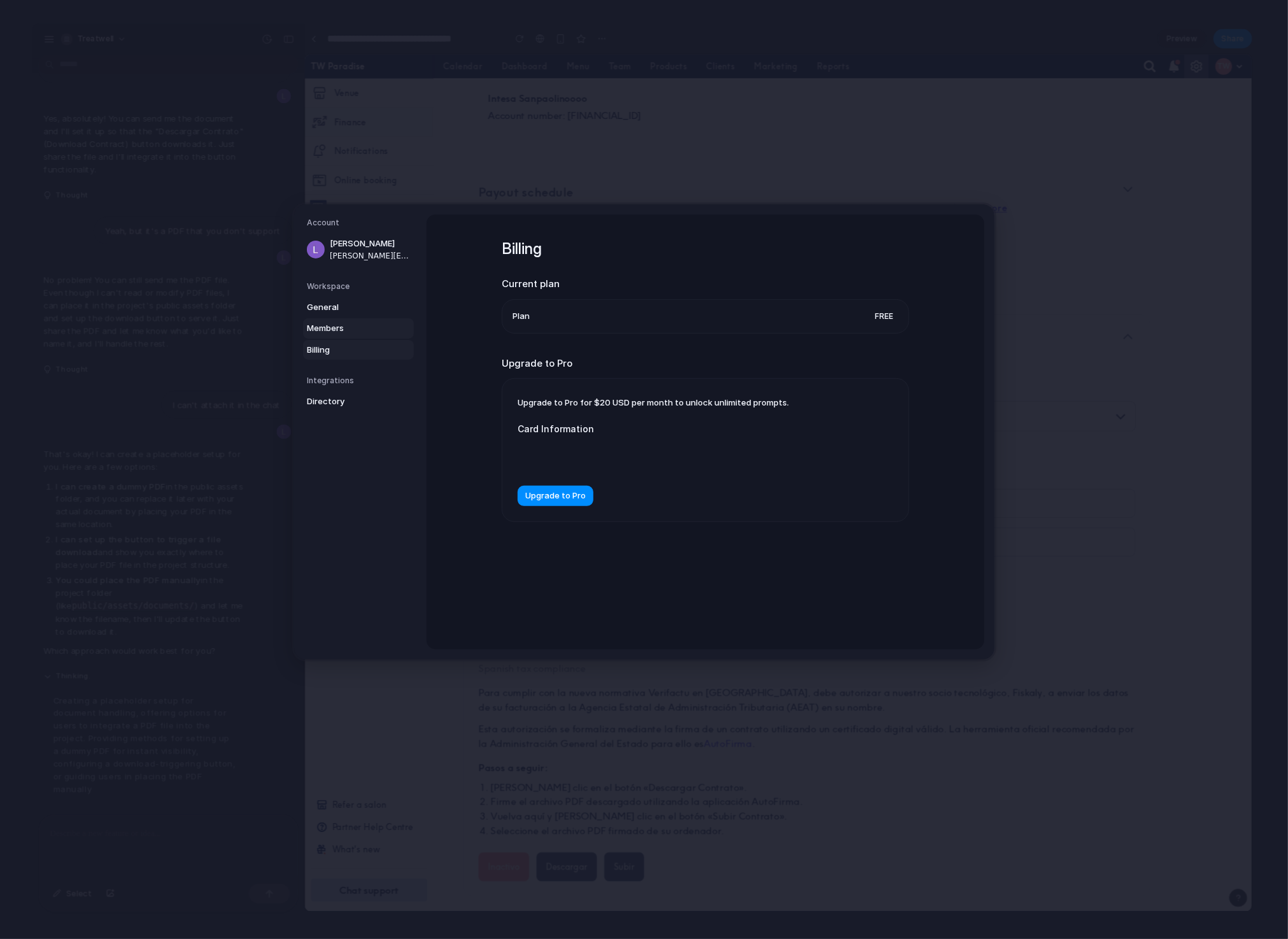
click at [330, 328] on span "Members" at bounding box center [348, 329] width 82 height 13
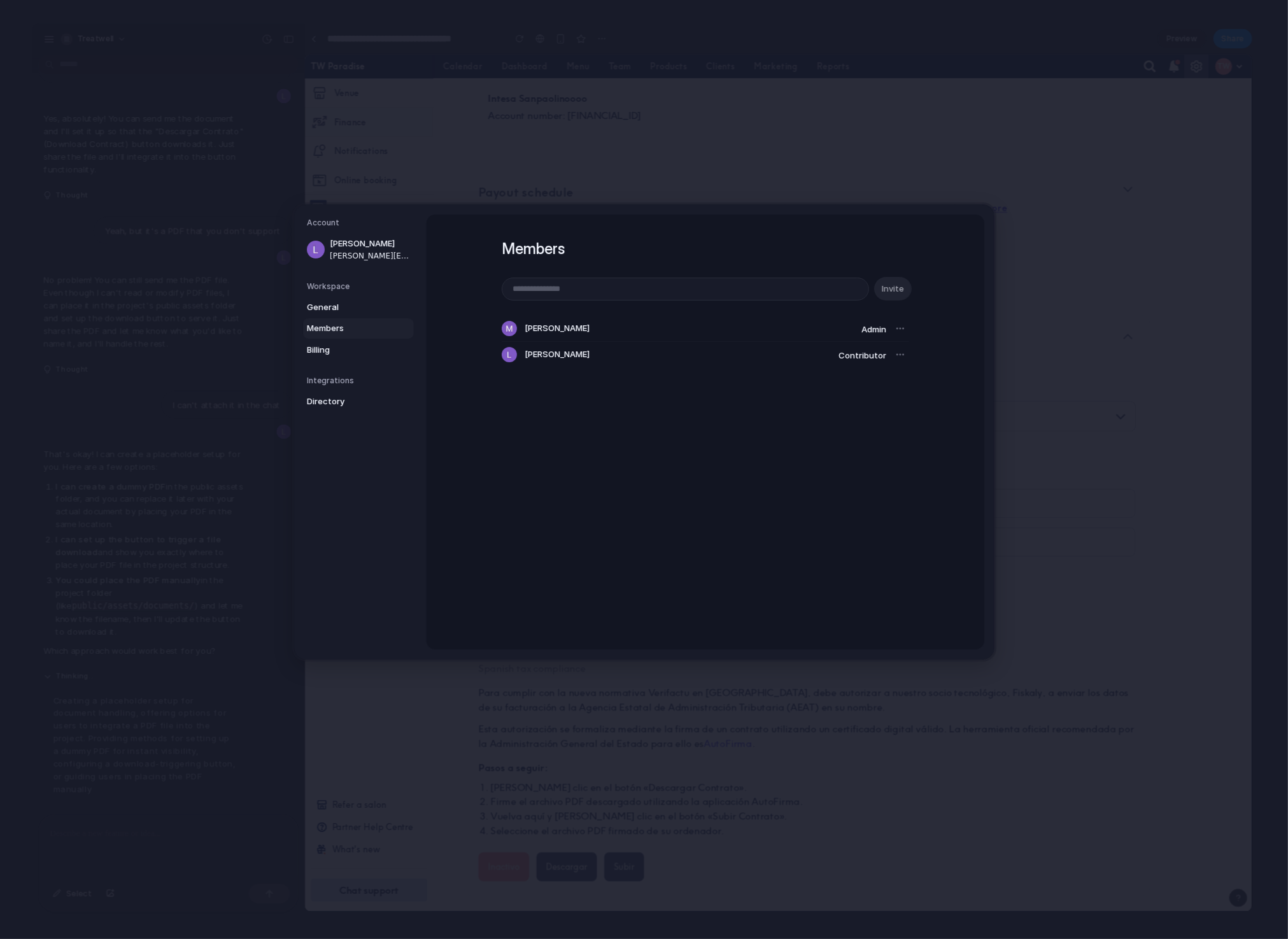
click at [908, 356] on div at bounding box center [901, 355] width 18 height 18
click at [901, 355] on div at bounding box center [901, 355] width 18 height 18
click at [339, 306] on span "General" at bounding box center [348, 307] width 82 height 13
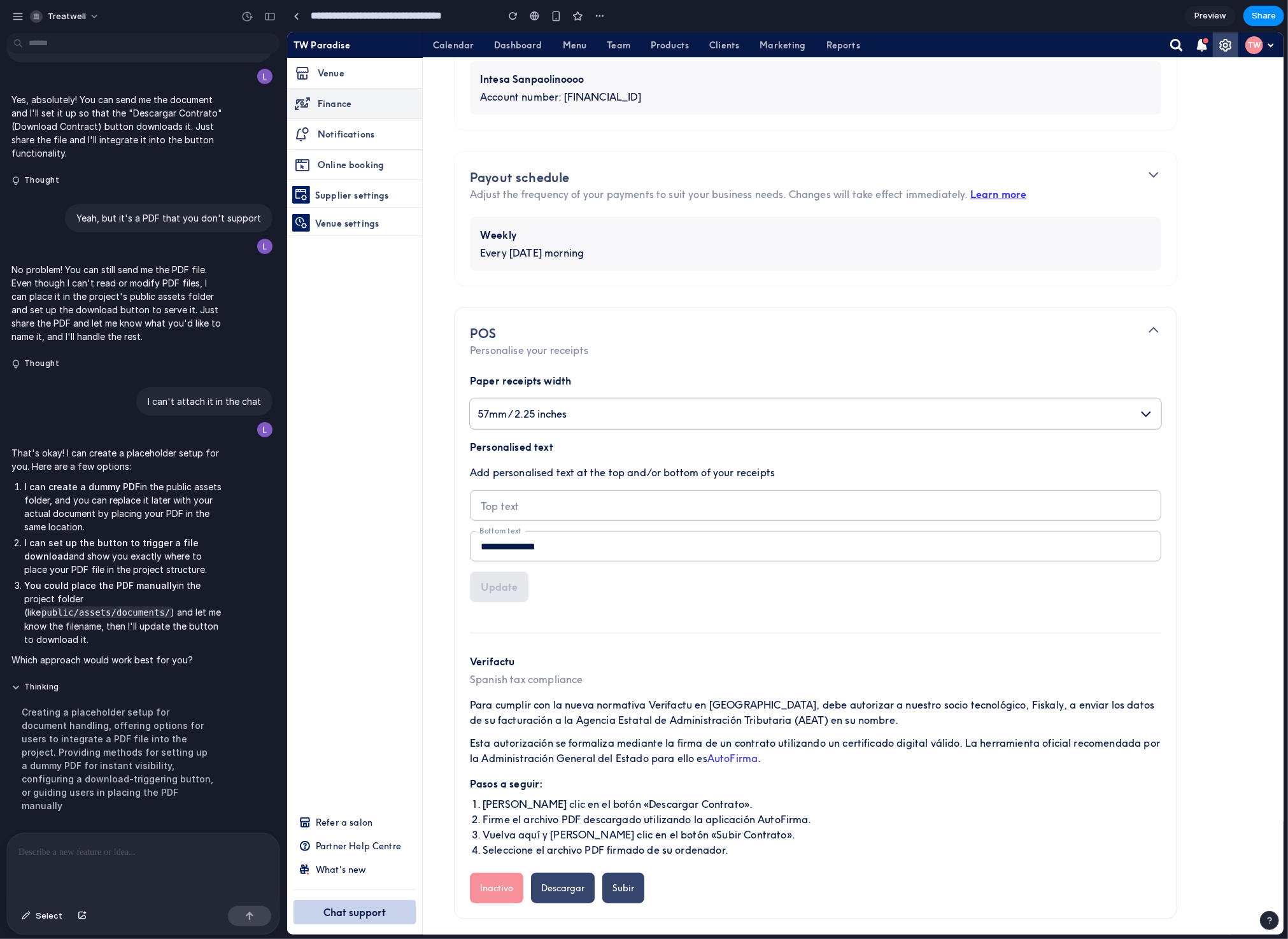
click at [1159, 17] on span "Preview" at bounding box center [1211, 16] width 32 height 13
click at [84, 845] on div at bounding box center [143, 867] width 272 height 68
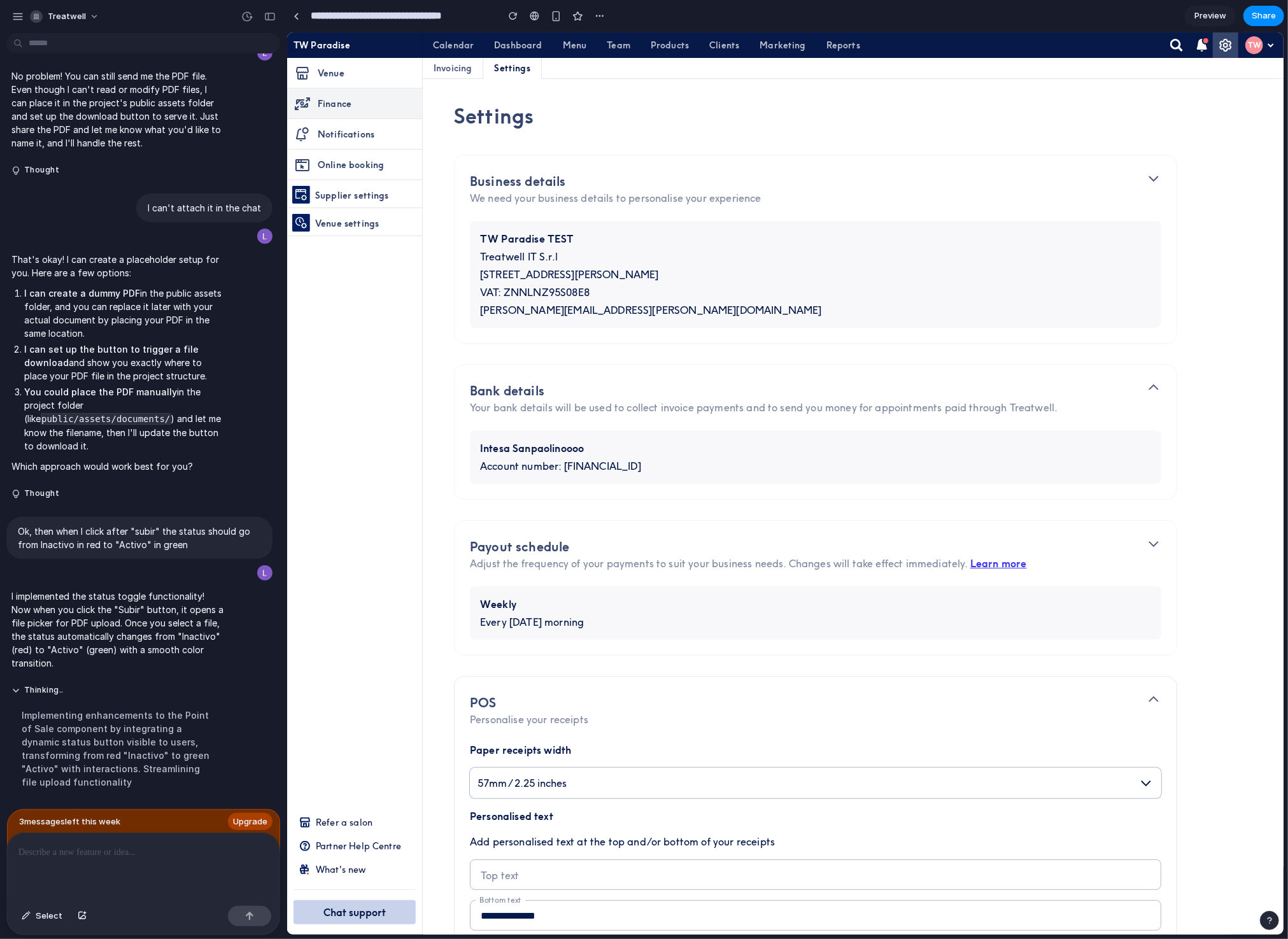
scroll to position [369, 0]
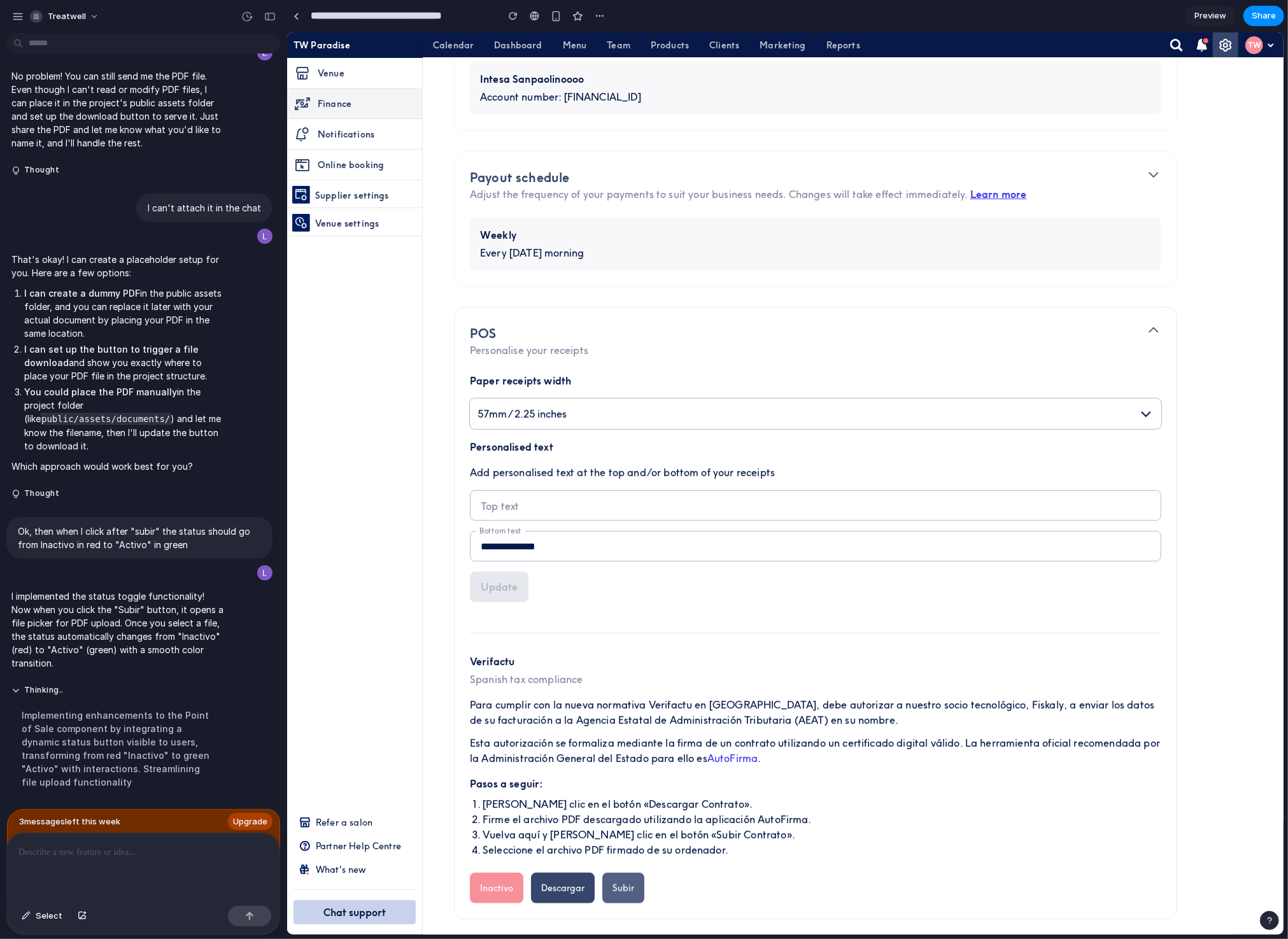
click at [615, 845] on button "Subir" at bounding box center [623, 887] width 42 height 31
click at [564, 845] on button "Descargar" at bounding box center [562, 887] width 63 height 31
click at [624, 845] on button "Subir" at bounding box center [623, 887] width 42 height 31
click at [1159, 13] on span "Preview" at bounding box center [1211, 16] width 32 height 13
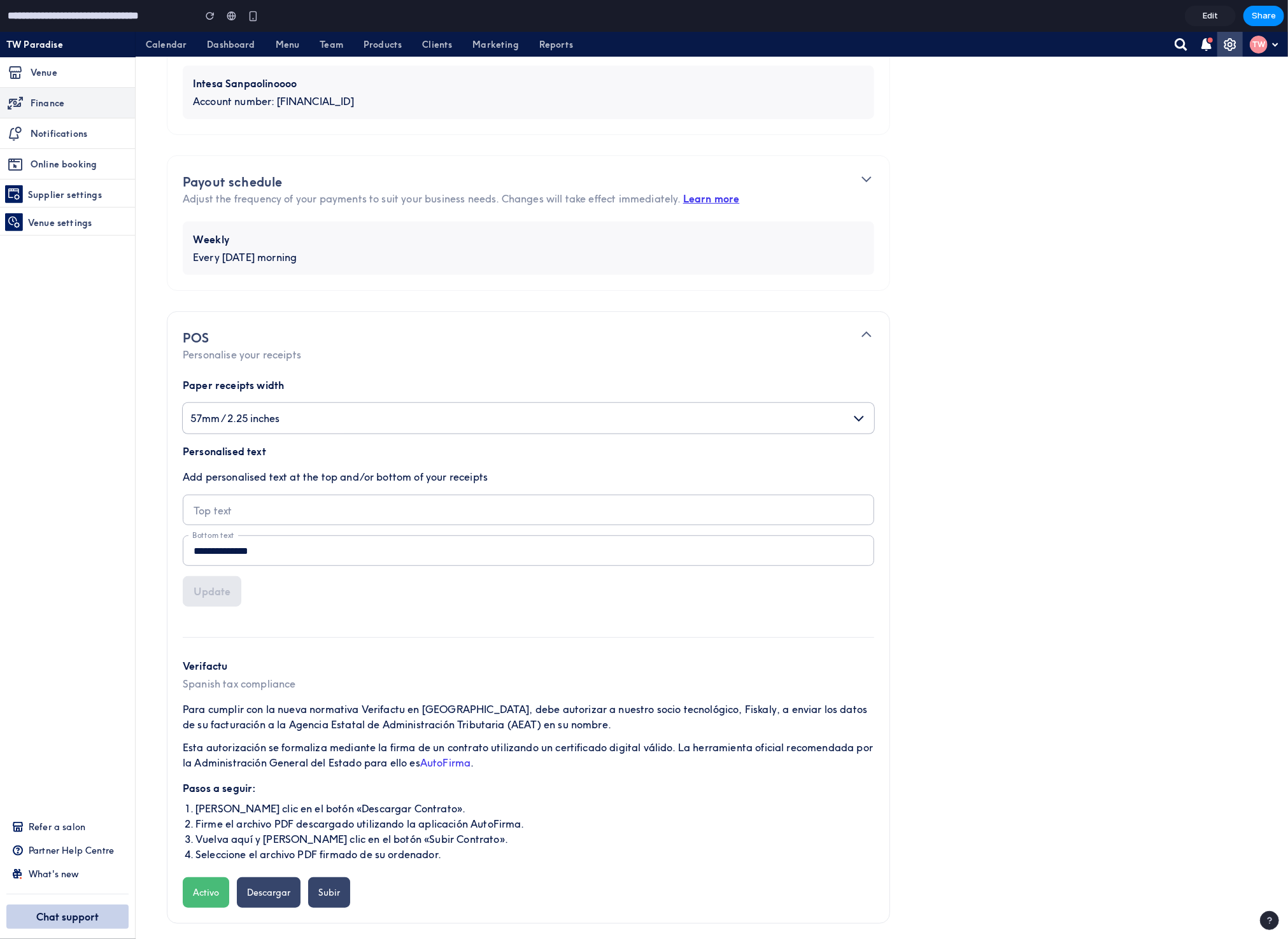
scroll to position [364, 0]
click at [282, 845] on button "Descargar" at bounding box center [268, 892] width 63 height 31
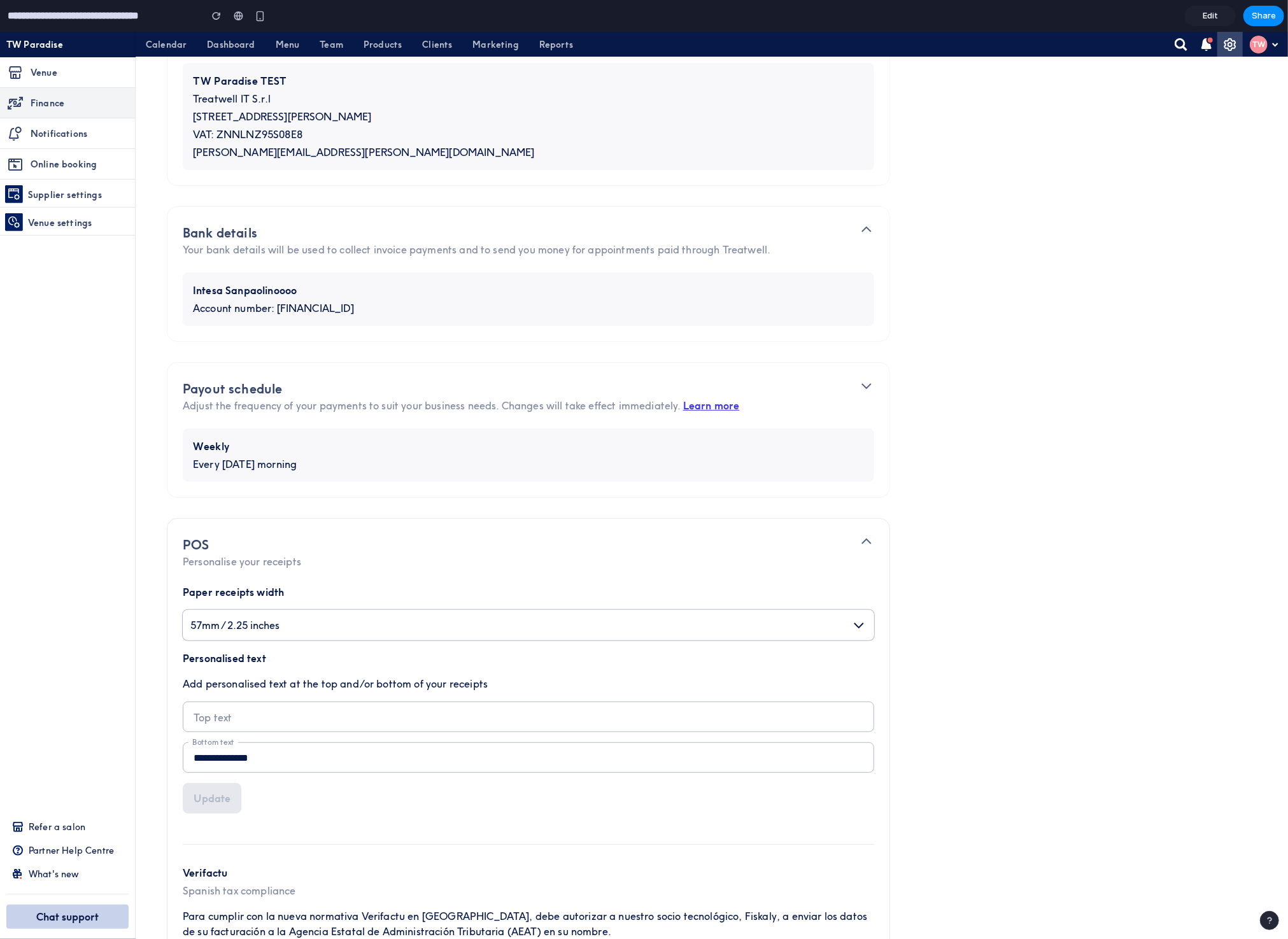
scroll to position [364, 0]
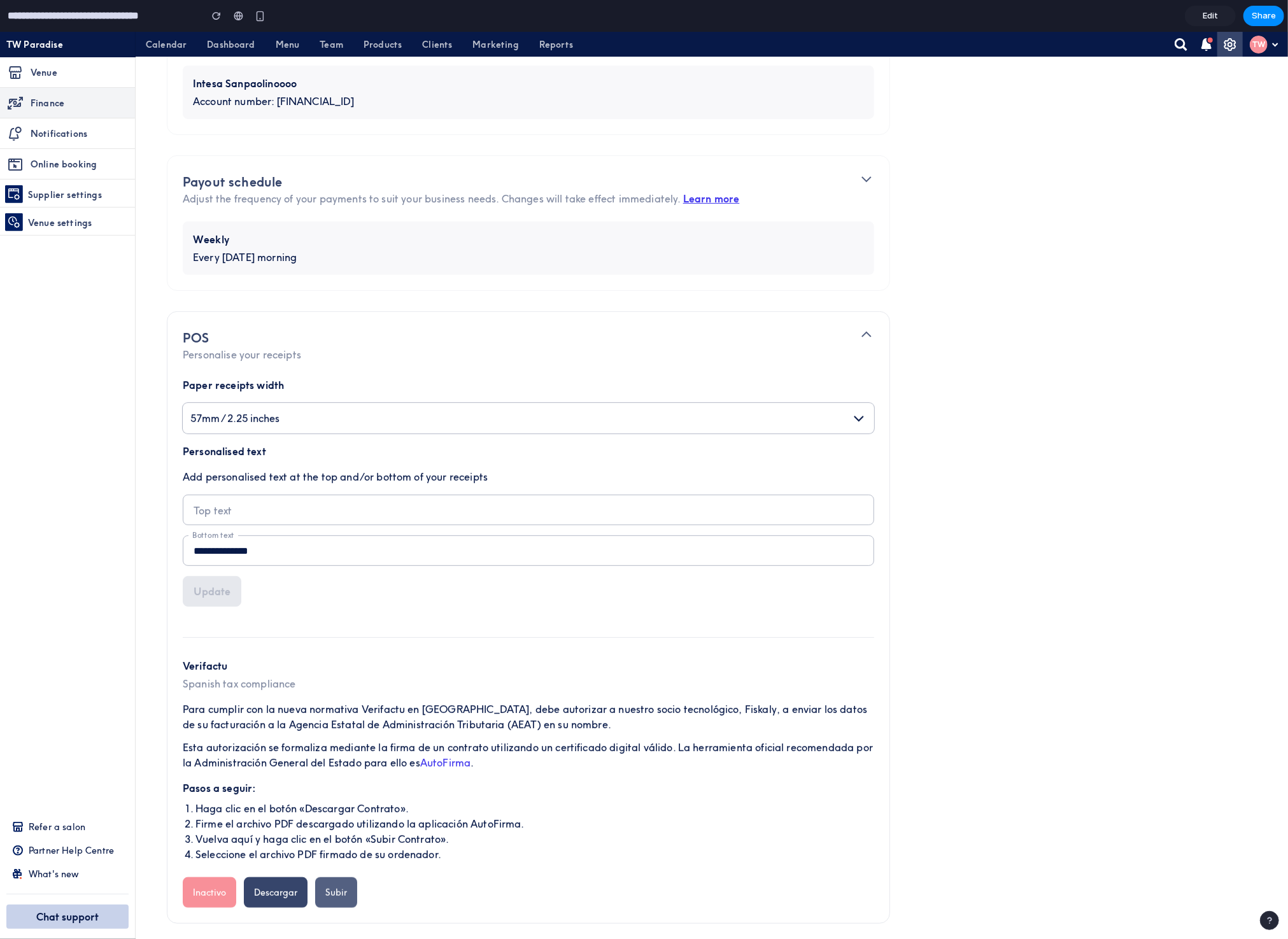
click at [343, 890] on button "Subir" at bounding box center [336, 892] width 42 height 31
click at [268, 898] on button "Descargar" at bounding box center [275, 892] width 63 height 31
click at [216, 892] on button "Inactivo" at bounding box center [209, 892] width 54 height 31
click at [327, 901] on button "Subir" at bounding box center [336, 892] width 42 height 31
click at [1208, 11] on span "Edit" at bounding box center [1211, 16] width 15 height 13
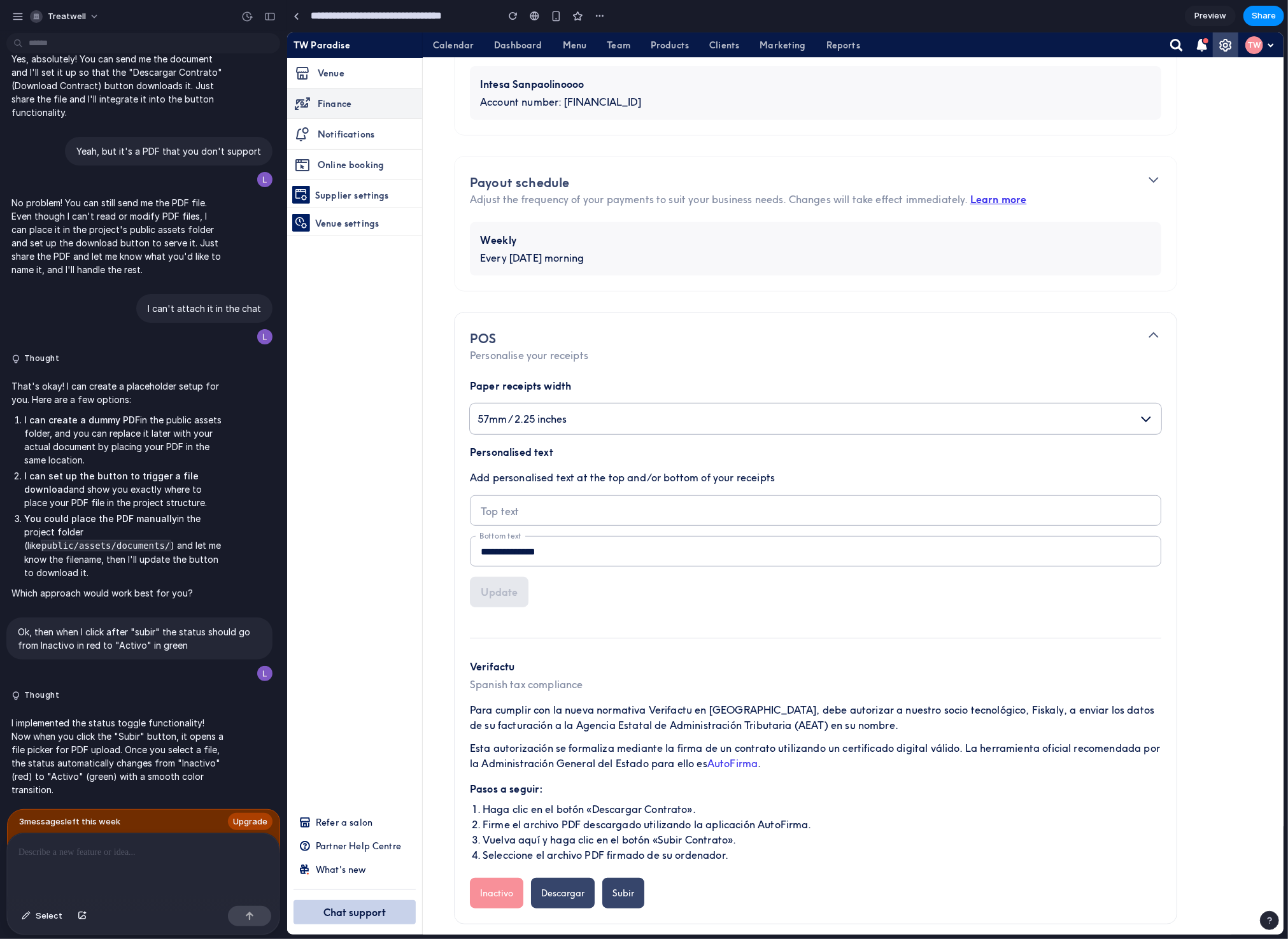
click at [1208, 11] on span "Preview" at bounding box center [1211, 16] width 32 height 13
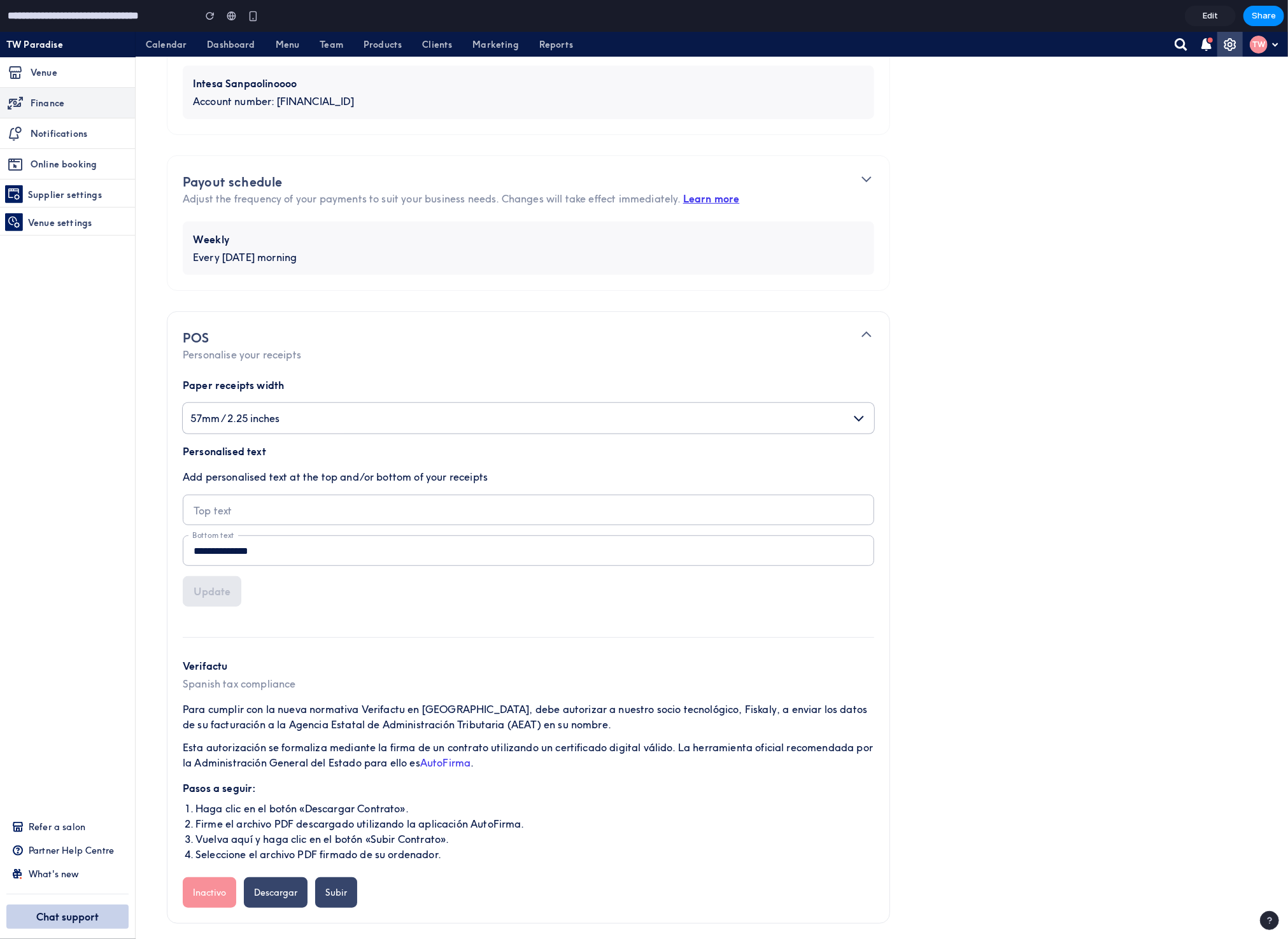
click at [1208, 11] on span "Edit" at bounding box center [1211, 16] width 15 height 13
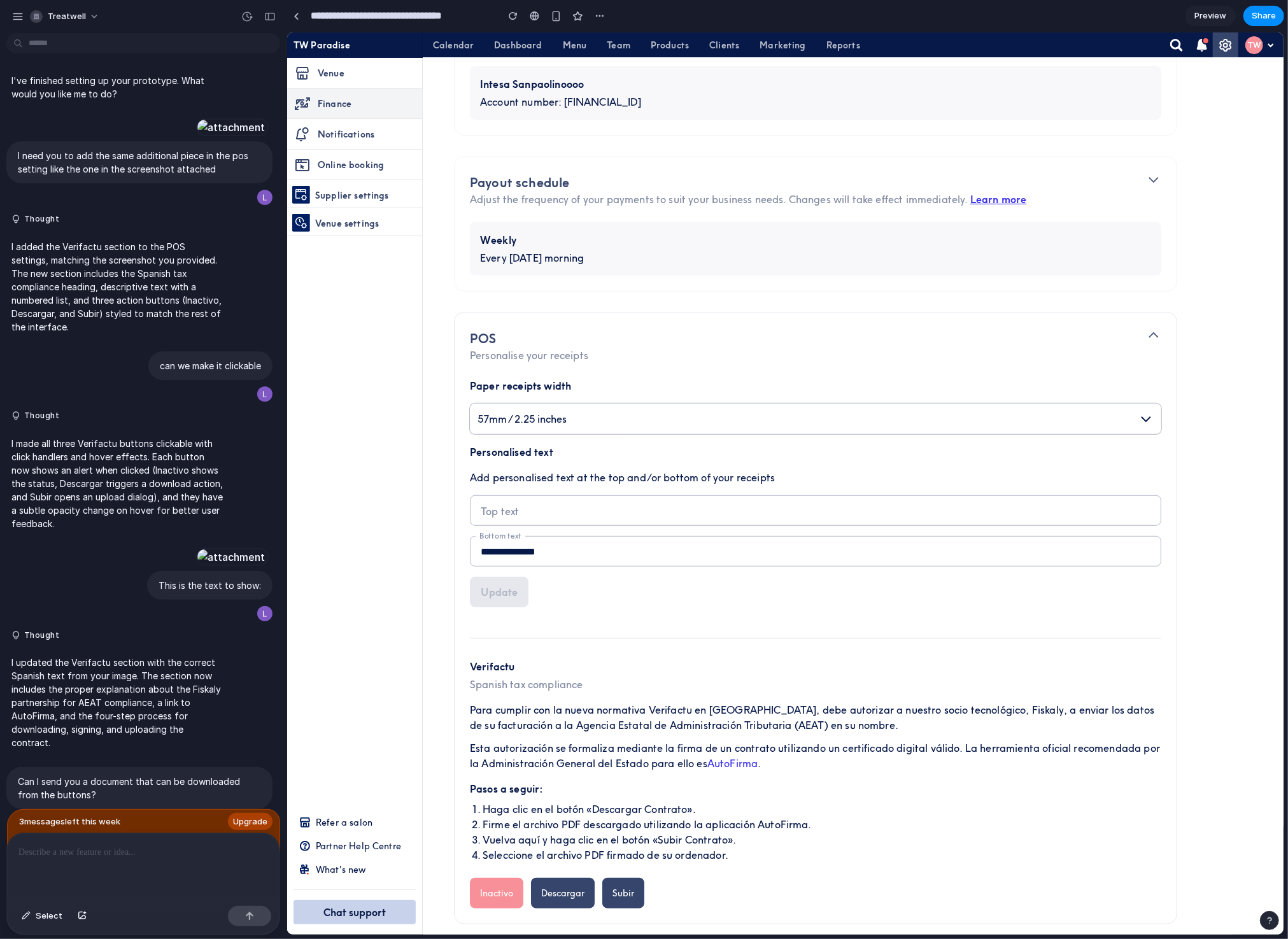
scroll to position [1129, 0]
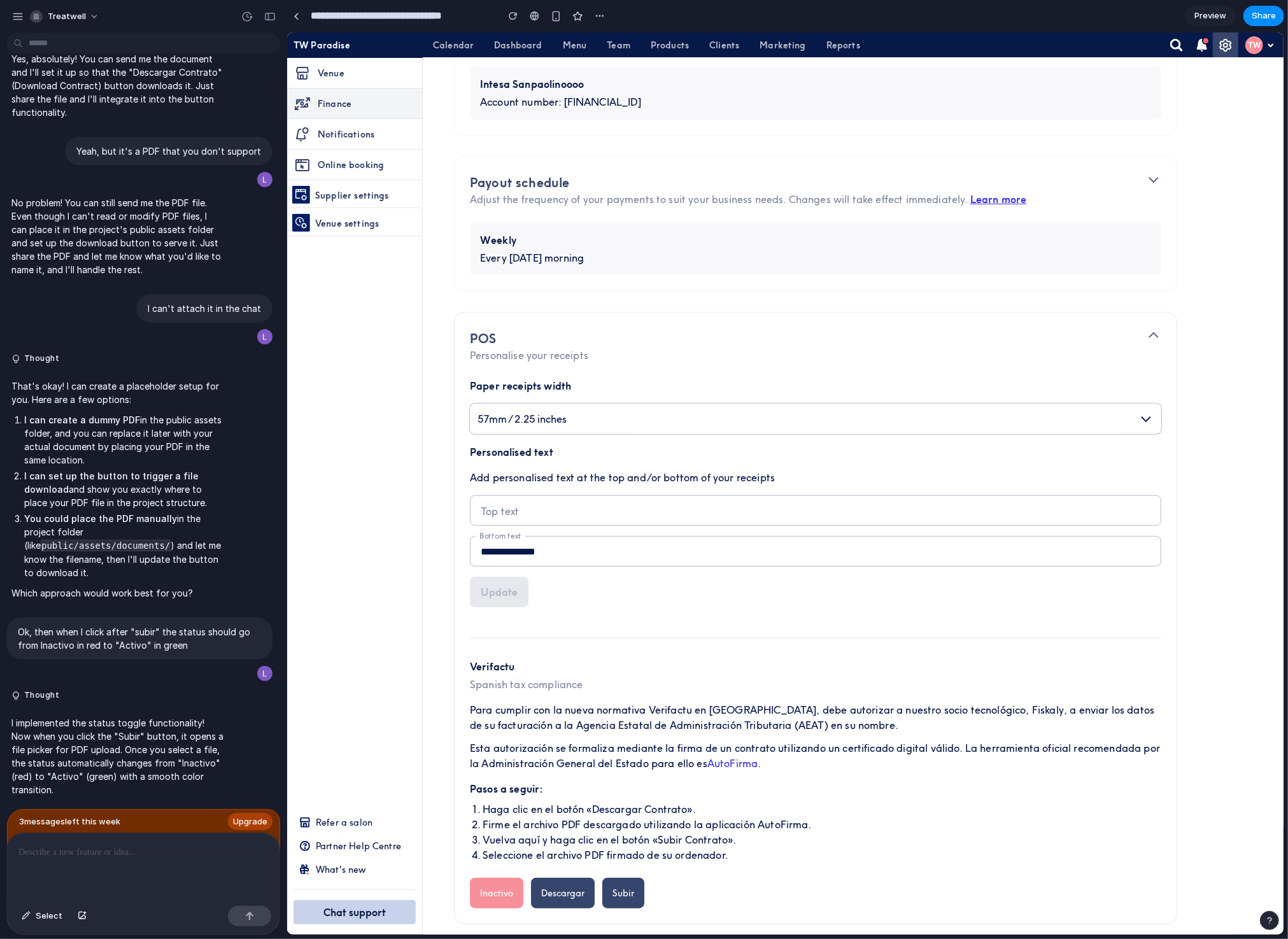
click at [1208, 11] on span "Preview" at bounding box center [1211, 16] width 32 height 13
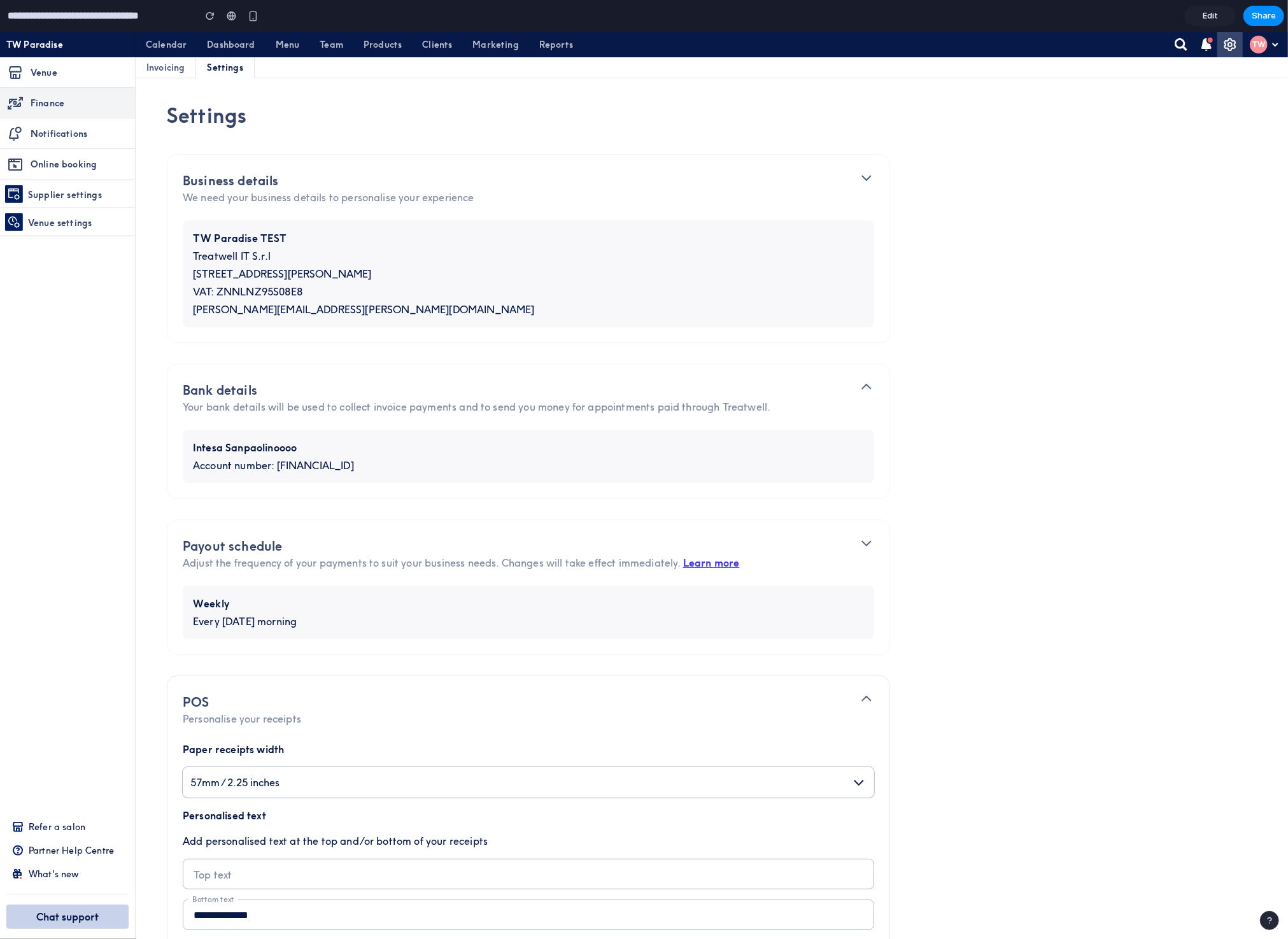
scroll to position [364, 0]
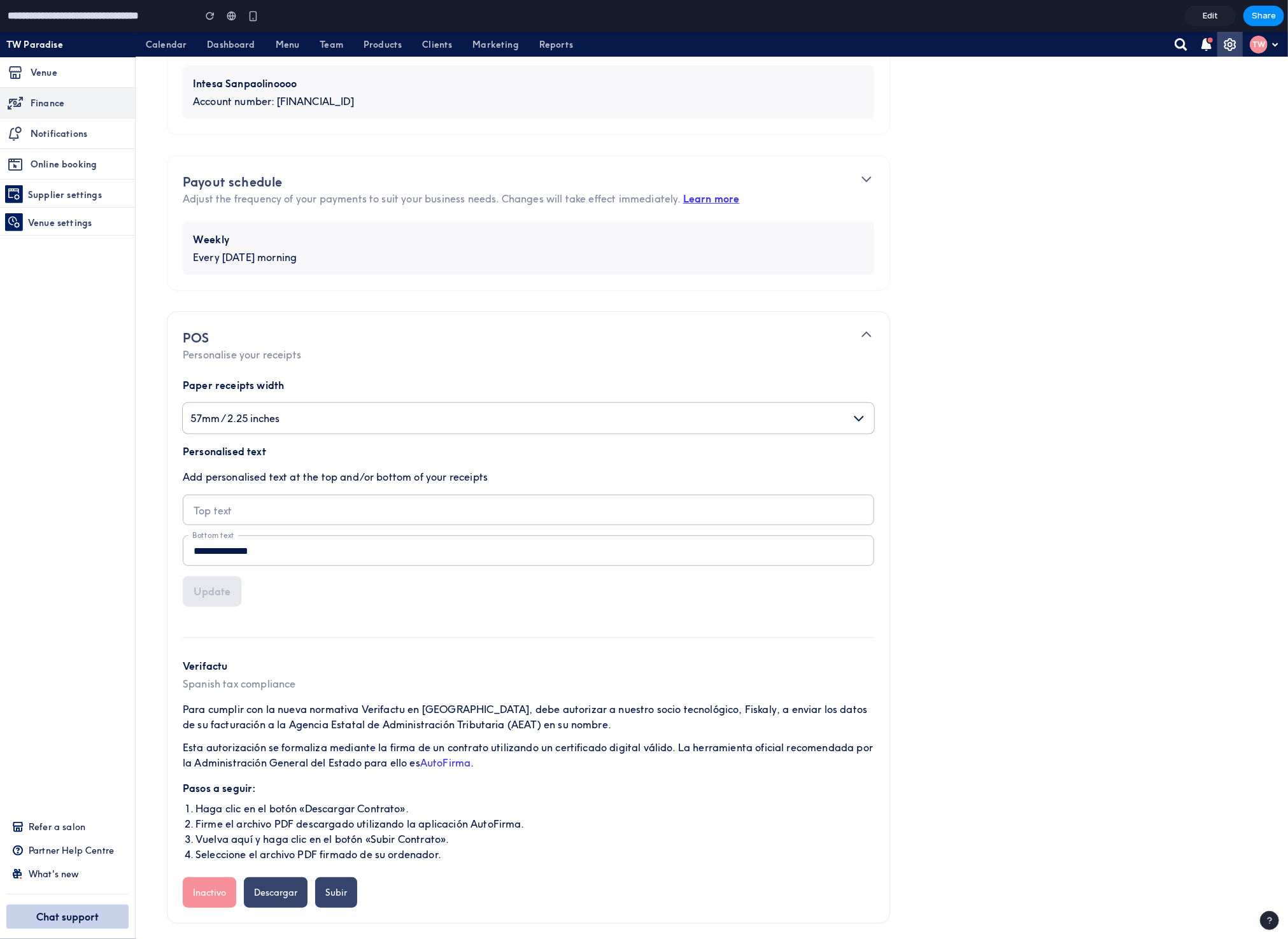
click at [871, 340] on icon at bounding box center [867, 334] width 15 height 15
click at [869, 327] on icon at bounding box center [867, 334] width 15 height 15
click at [855, 417] on button "57mm / 2.25 inches" at bounding box center [528, 418] width 692 height 31
click at [286, 550] on input "**********" at bounding box center [528, 550] width 690 height 29
type input "**********"
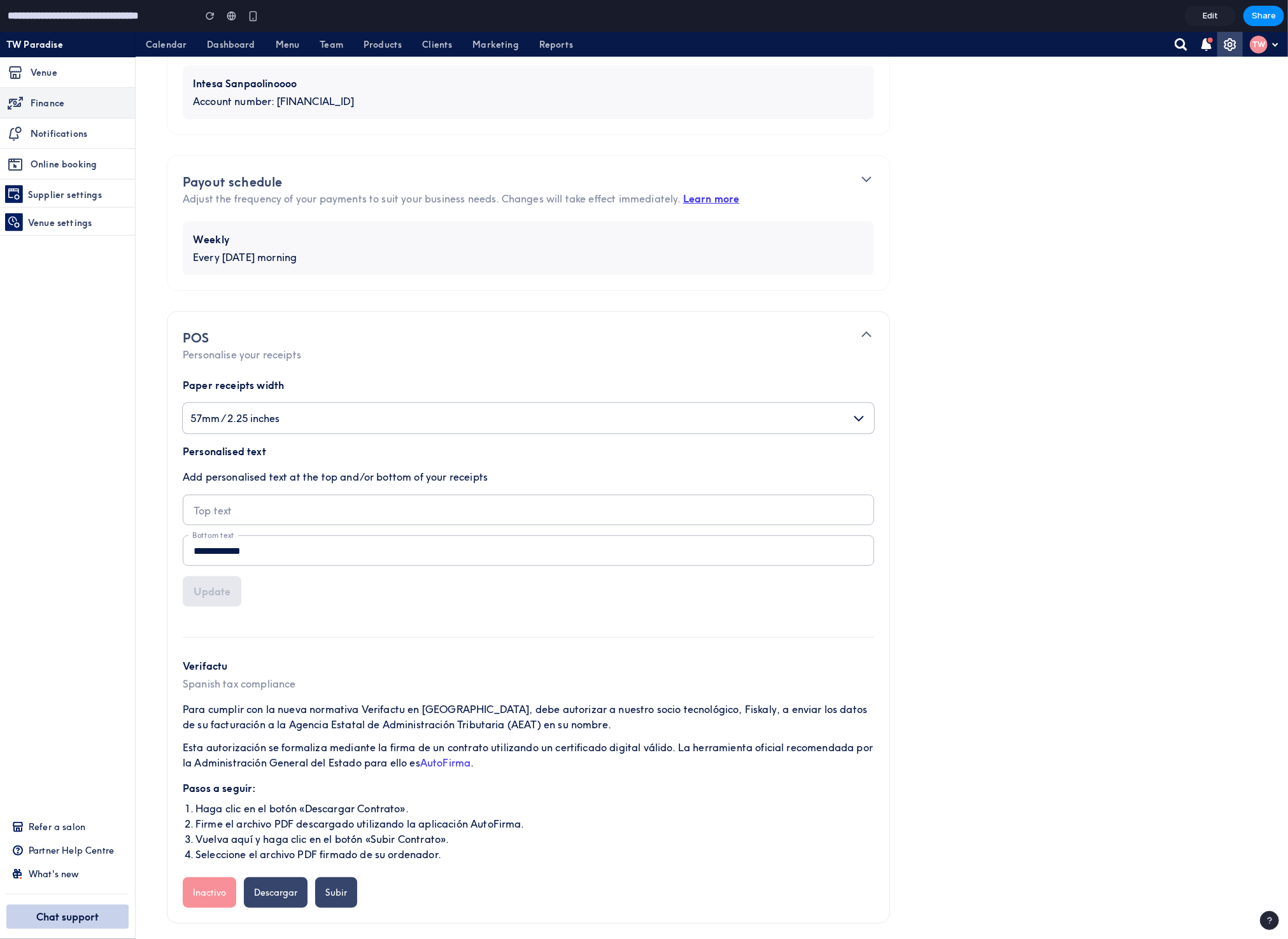
click at [287, 521] on input "Top text" at bounding box center [528, 509] width 690 height 29
click at [288, 513] on input "*" at bounding box center [528, 509] width 690 height 29
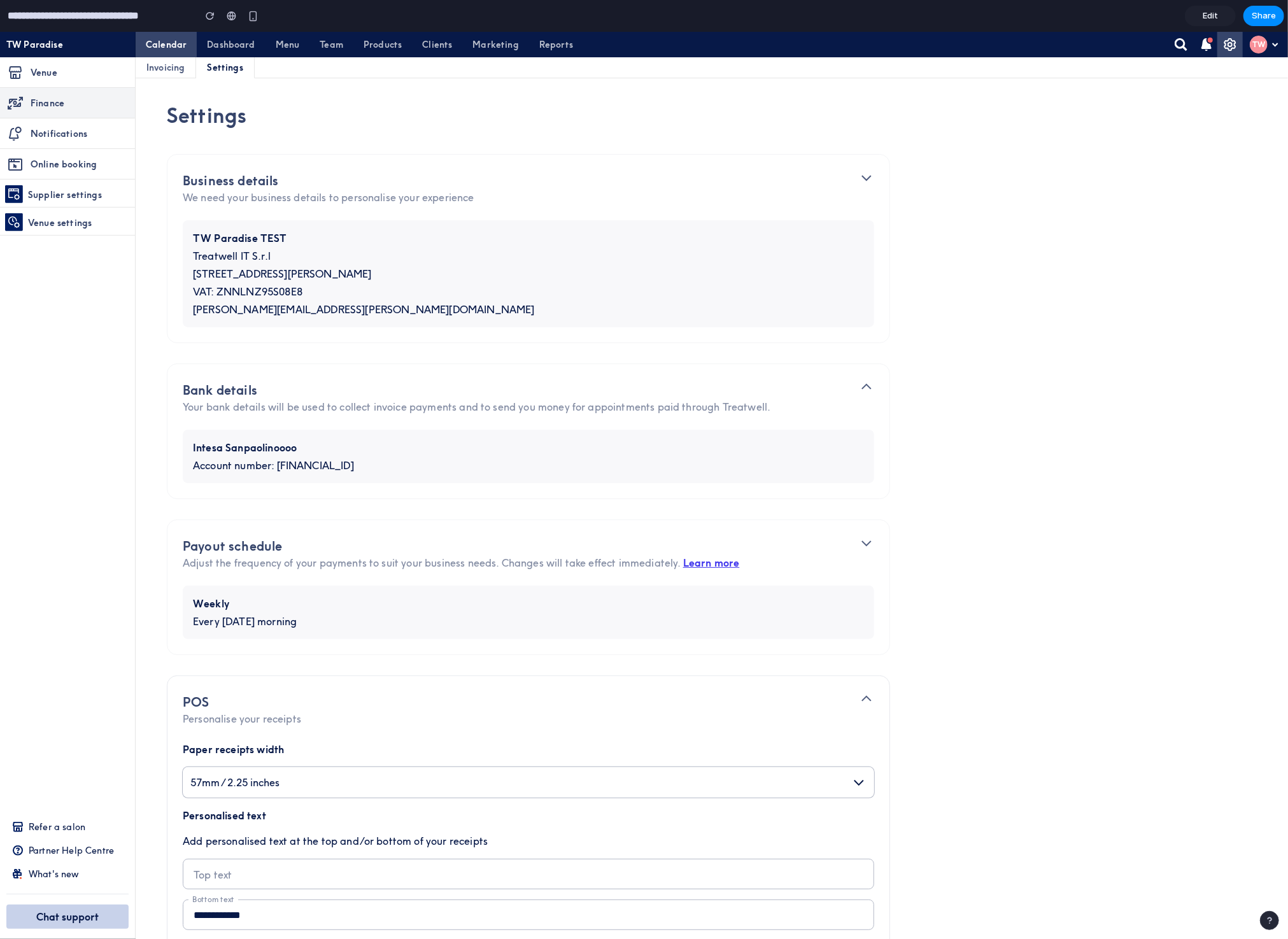
type input "*"
click at [176, 49] on link "Calendar" at bounding box center [166, 44] width 61 height 26
click at [180, 70] on link "Invoicing" at bounding box center [166, 66] width 60 height 20
drag, startPoint x: 235, startPoint y: 70, endPoint x: 374, endPoint y: 96, distance: 141.4
click at [235, 70] on link "Settings" at bounding box center [225, 66] width 57 height 20
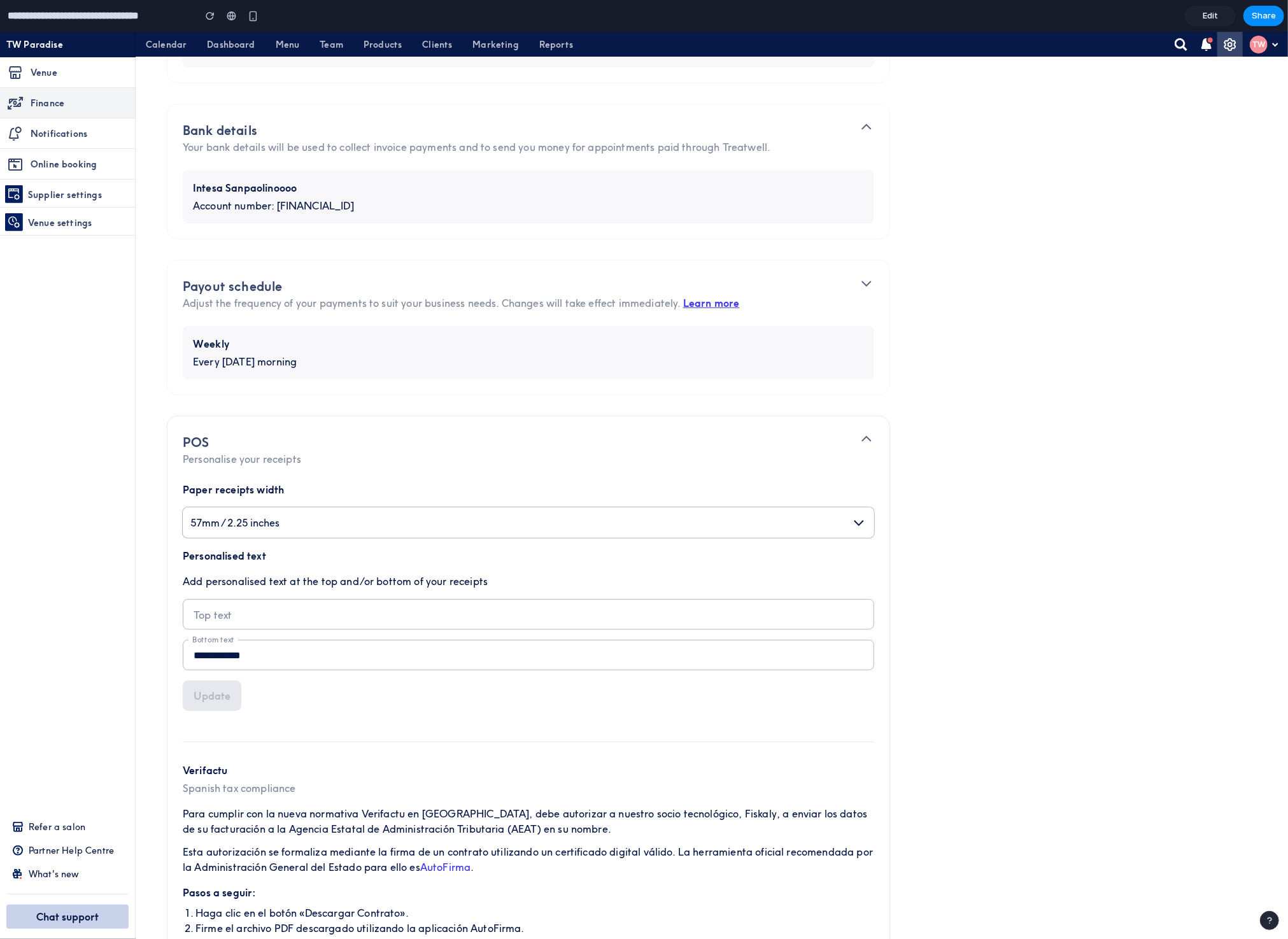
scroll to position [364, 0]
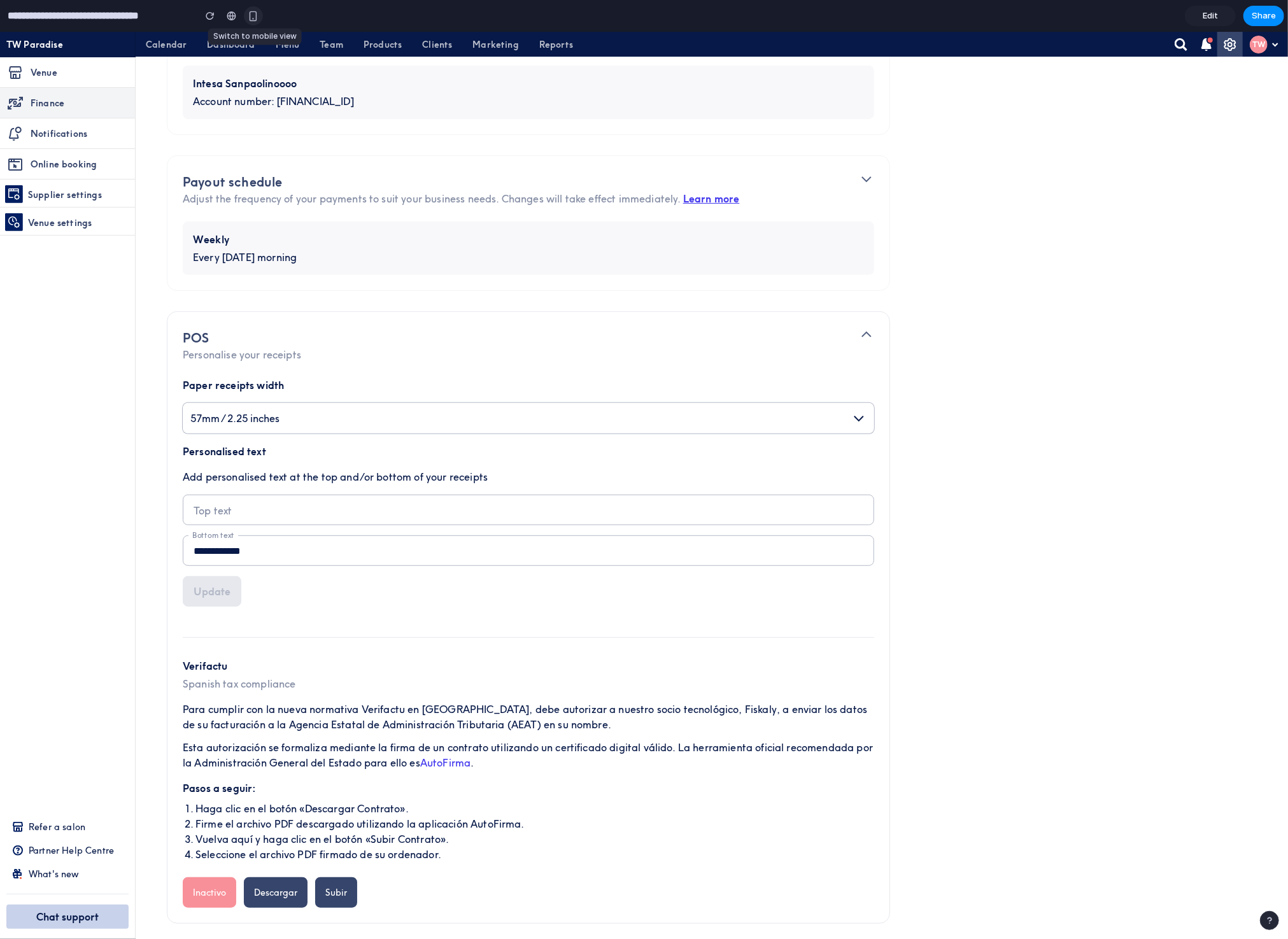
click at [255, 13] on div "button" at bounding box center [254, 17] width 11 height 11
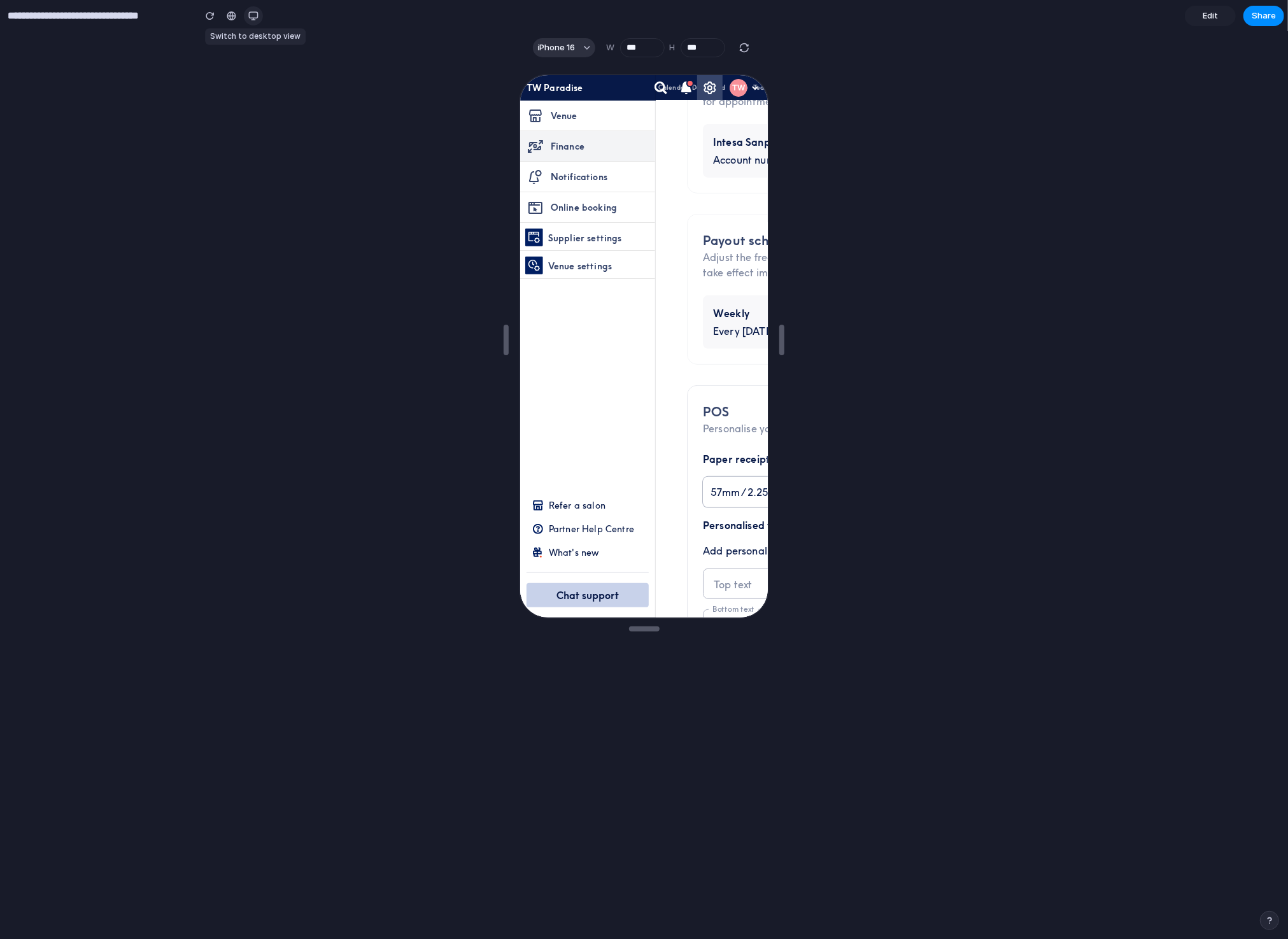
scroll to position [379, 0]
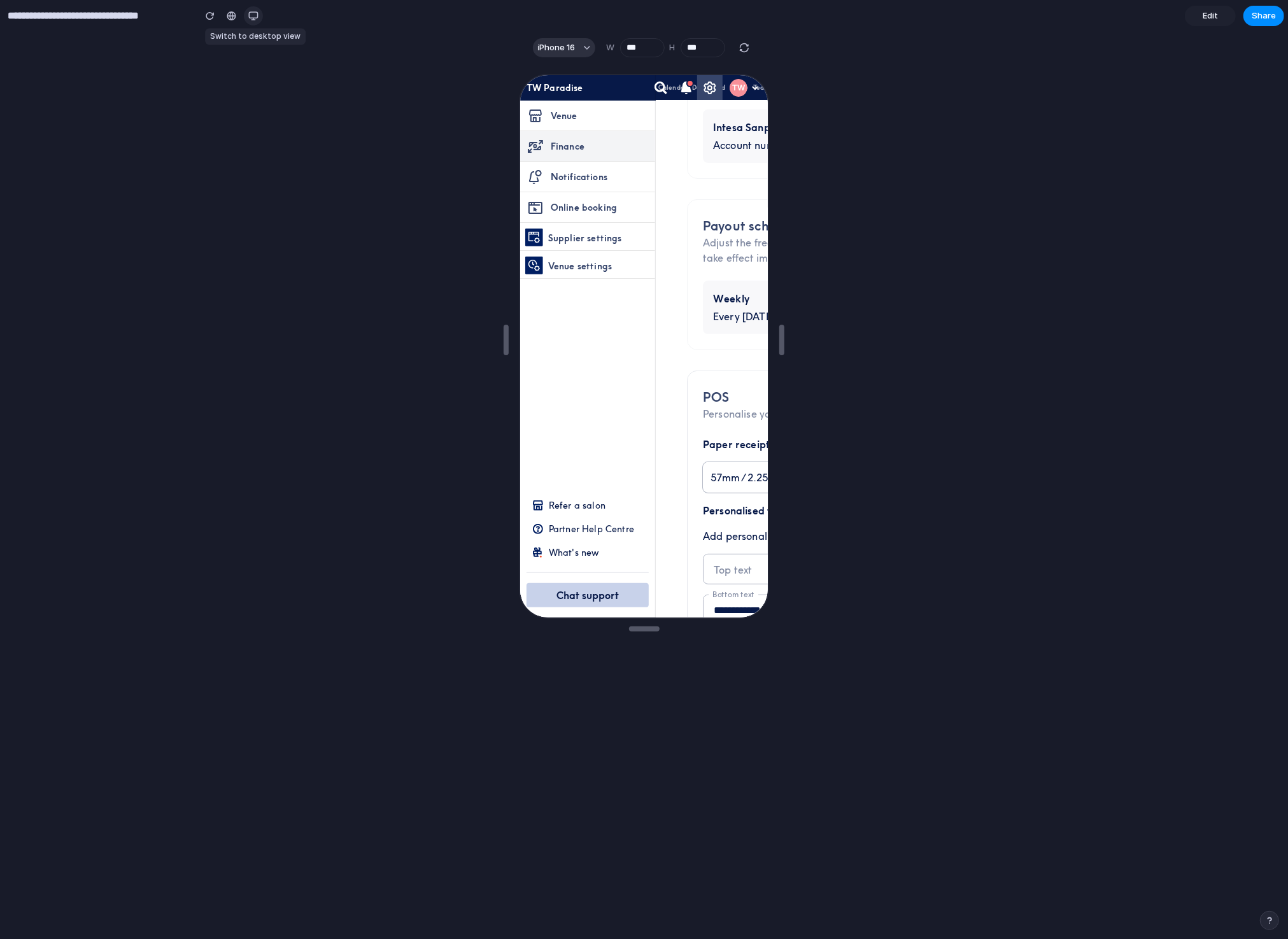
click at [256, 14] on div "button" at bounding box center [254, 16] width 10 height 10
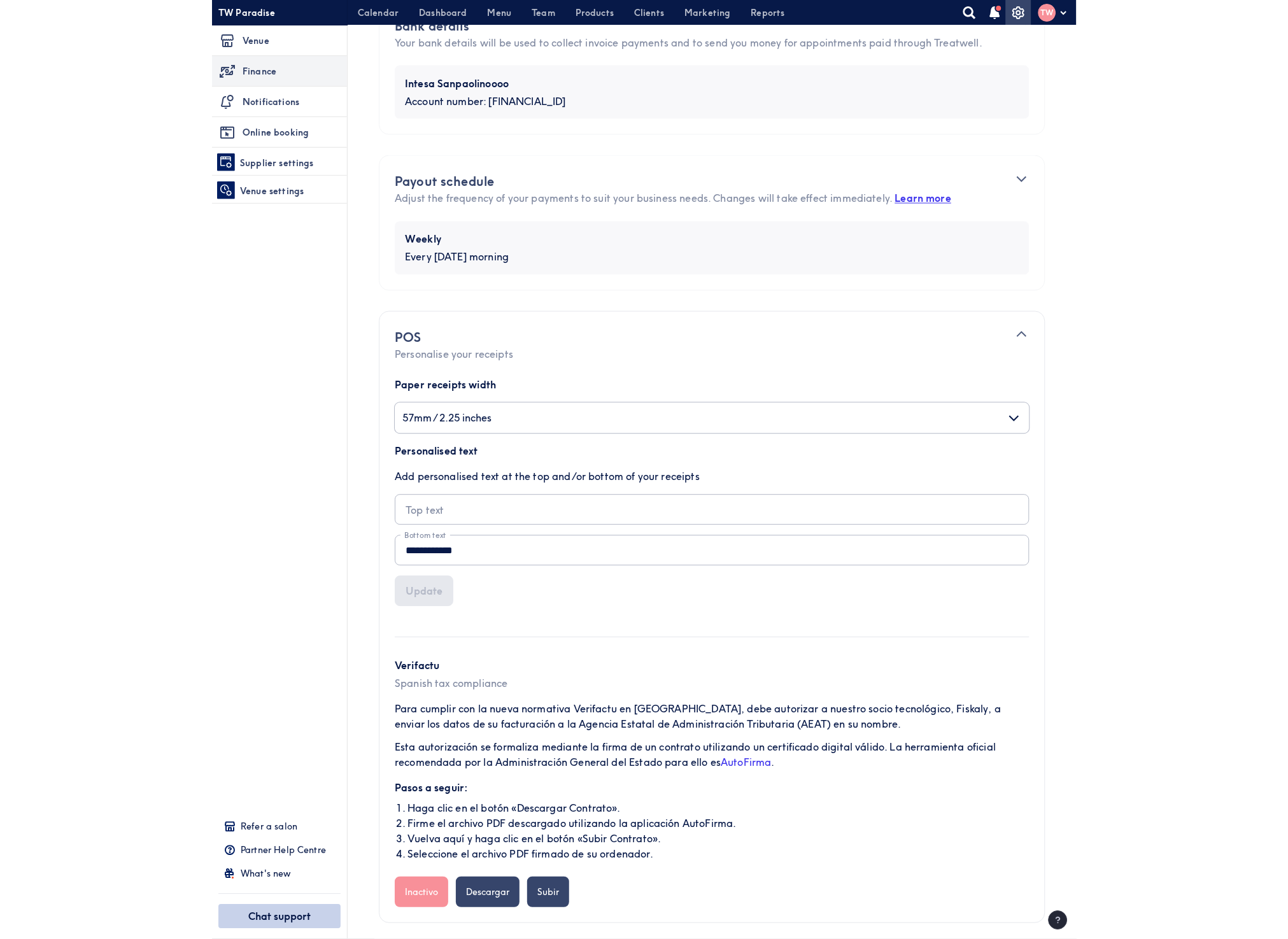
scroll to position [332, 0]
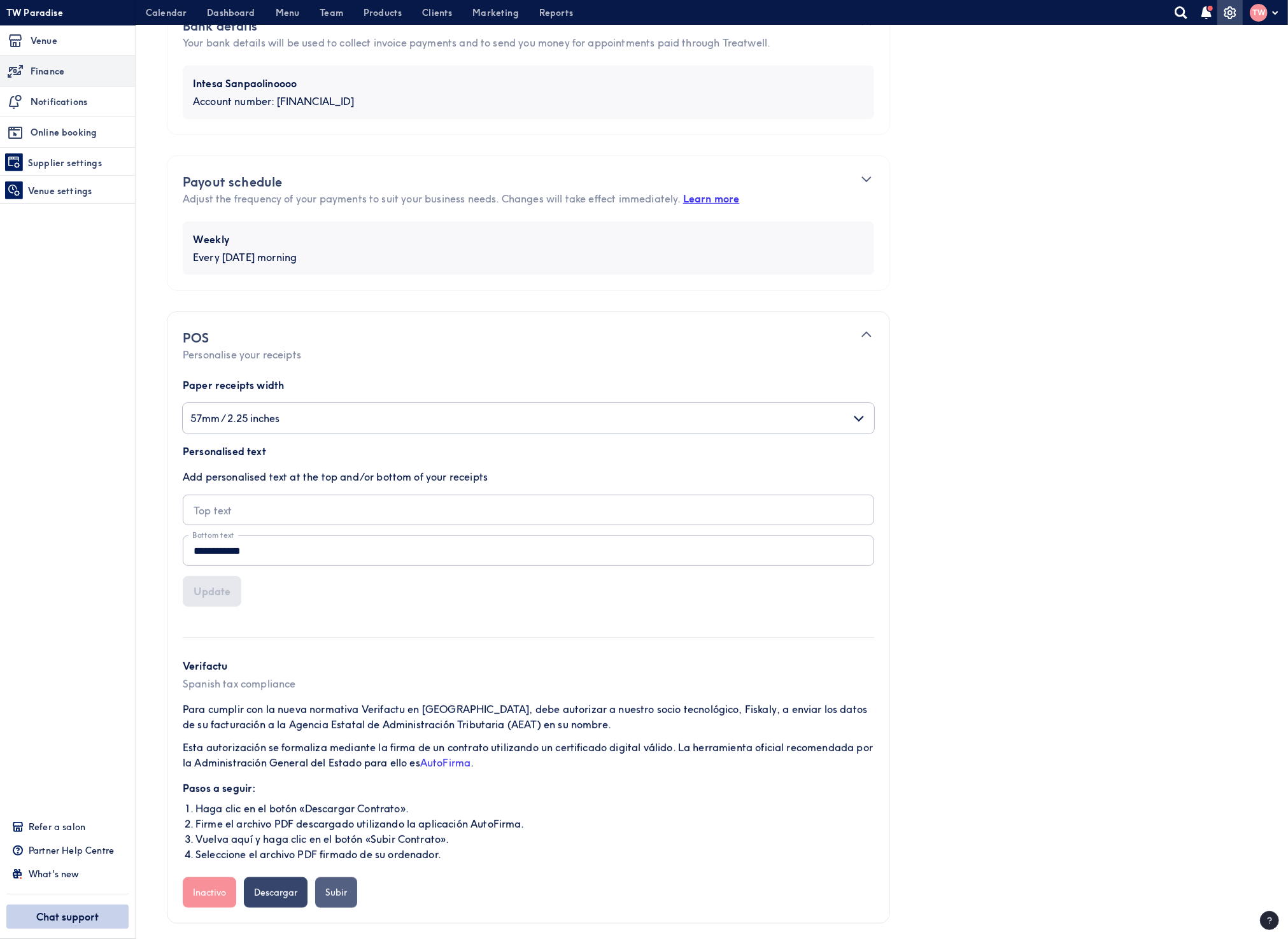
click at [343, 883] on button "Subir" at bounding box center [336, 893] width 42 height 31
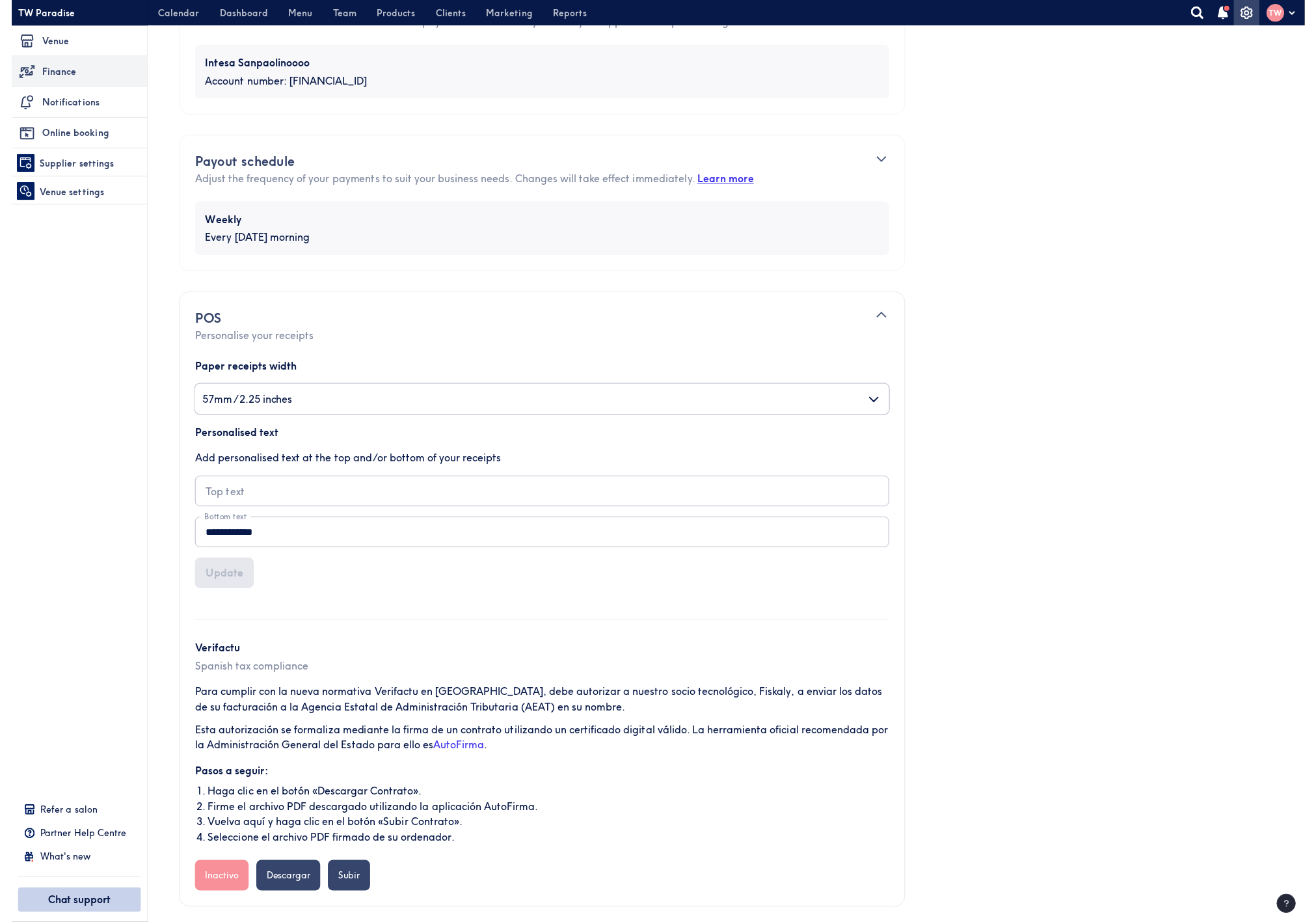
scroll to position [377, 0]
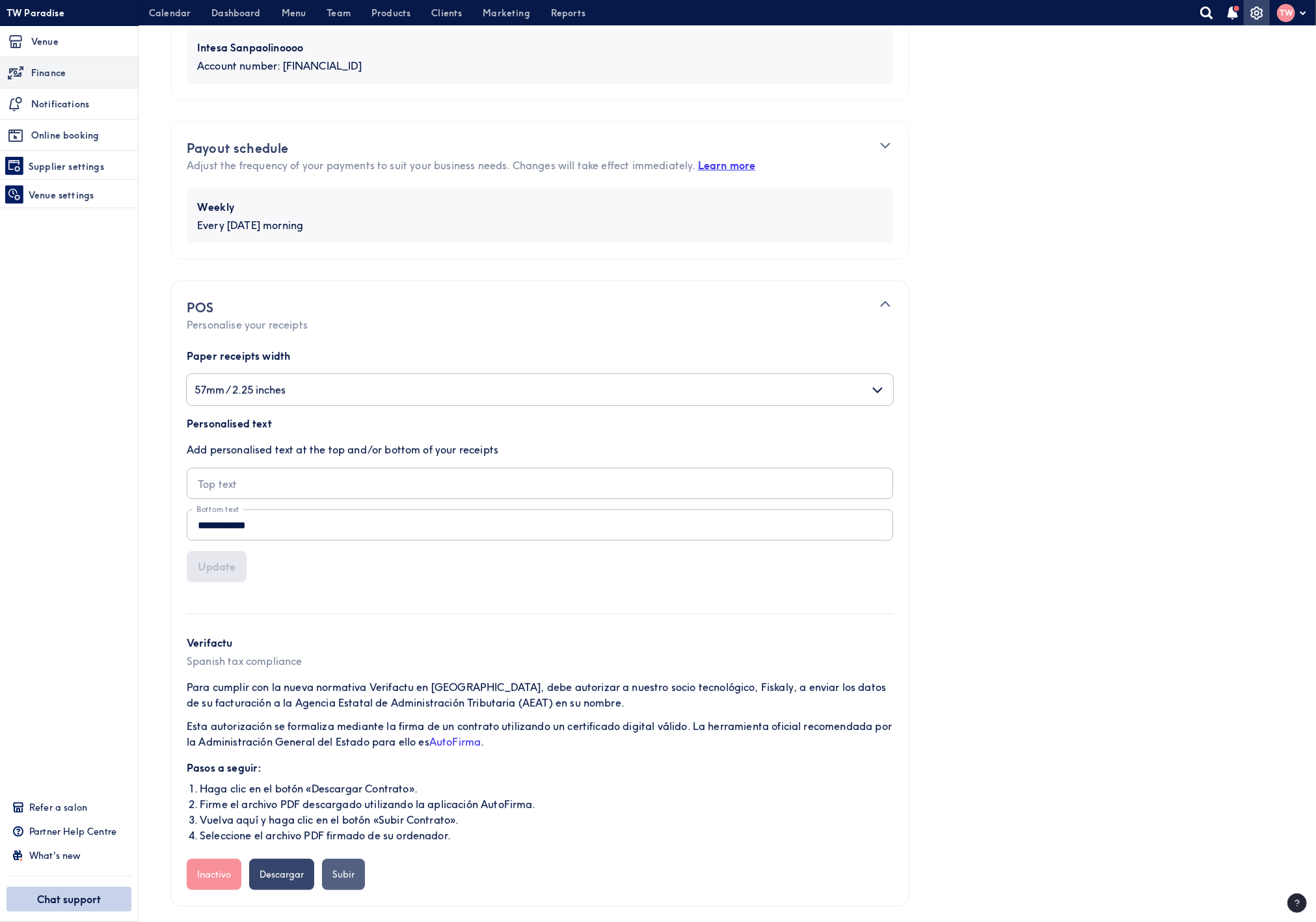
drag, startPoint x: 339, startPoint y: 884, endPoint x: 355, endPoint y: 874, distance: 18.9
click at [345, 883] on button "Subir" at bounding box center [344, 875] width 43 height 31
click at [259, 873] on button "Descargar" at bounding box center [281, 875] width 65 height 31
click at [350, 879] on button "Subir" at bounding box center [344, 875] width 43 height 31
drag, startPoint x: 238, startPoint y: 643, endPoint x: 194, endPoint y: 641, distance: 44.0
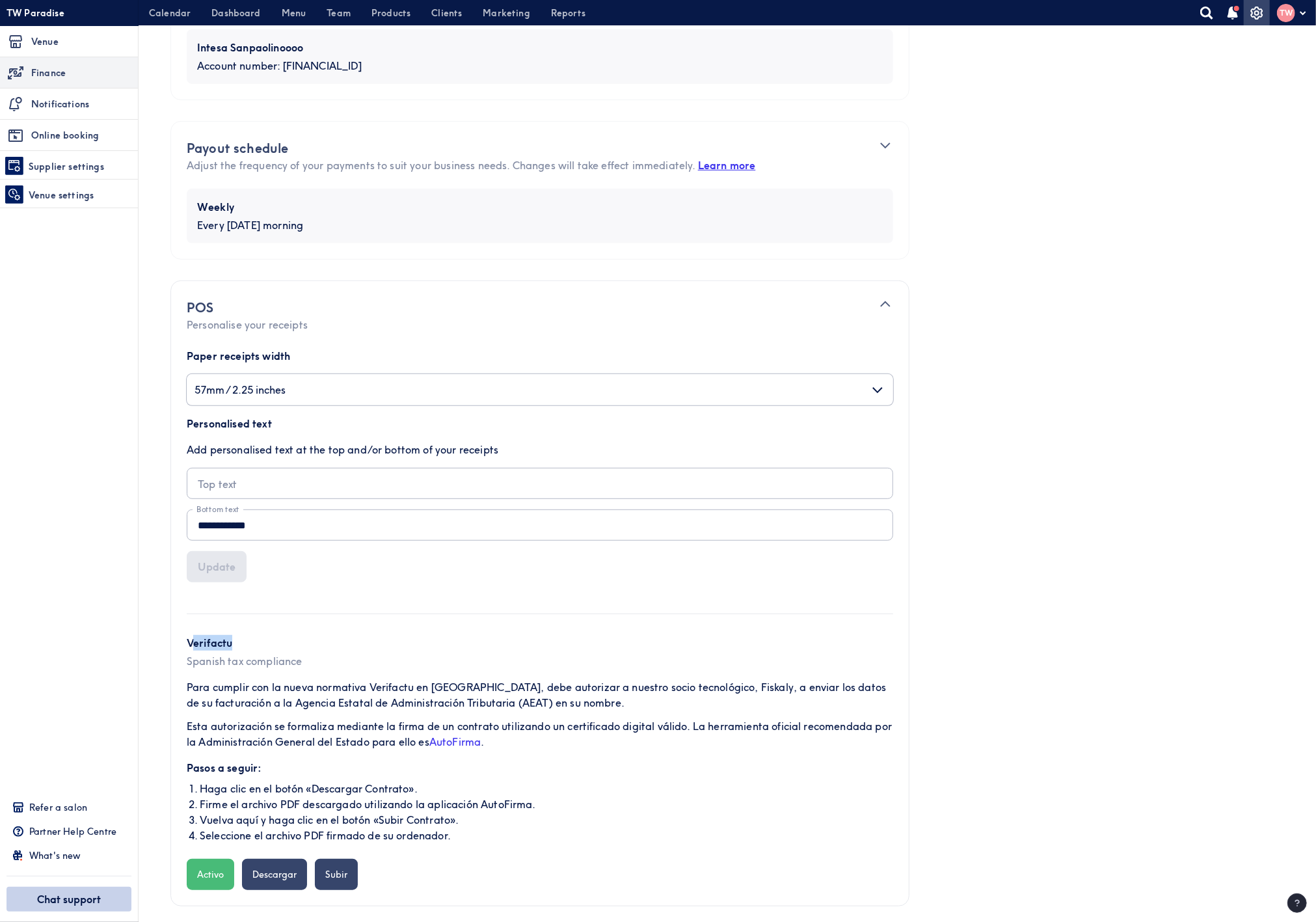
click at [194, 641] on p "Verifactu" at bounding box center [539, 643] width 707 height 16
click at [247, 634] on div "Verifactu Spanish tax compliance Para cumplir con la nueva normativa Verifactu …" at bounding box center [539, 752] width 707 height 277
drag, startPoint x: 186, startPoint y: 768, endPoint x: 284, endPoint y: 769, distance: 98.0
click at [284, 769] on p "Pasos a seguir:" at bounding box center [539, 768] width 707 height 16
click at [230, 768] on p "Pasos a seguir:" at bounding box center [539, 768] width 707 height 16
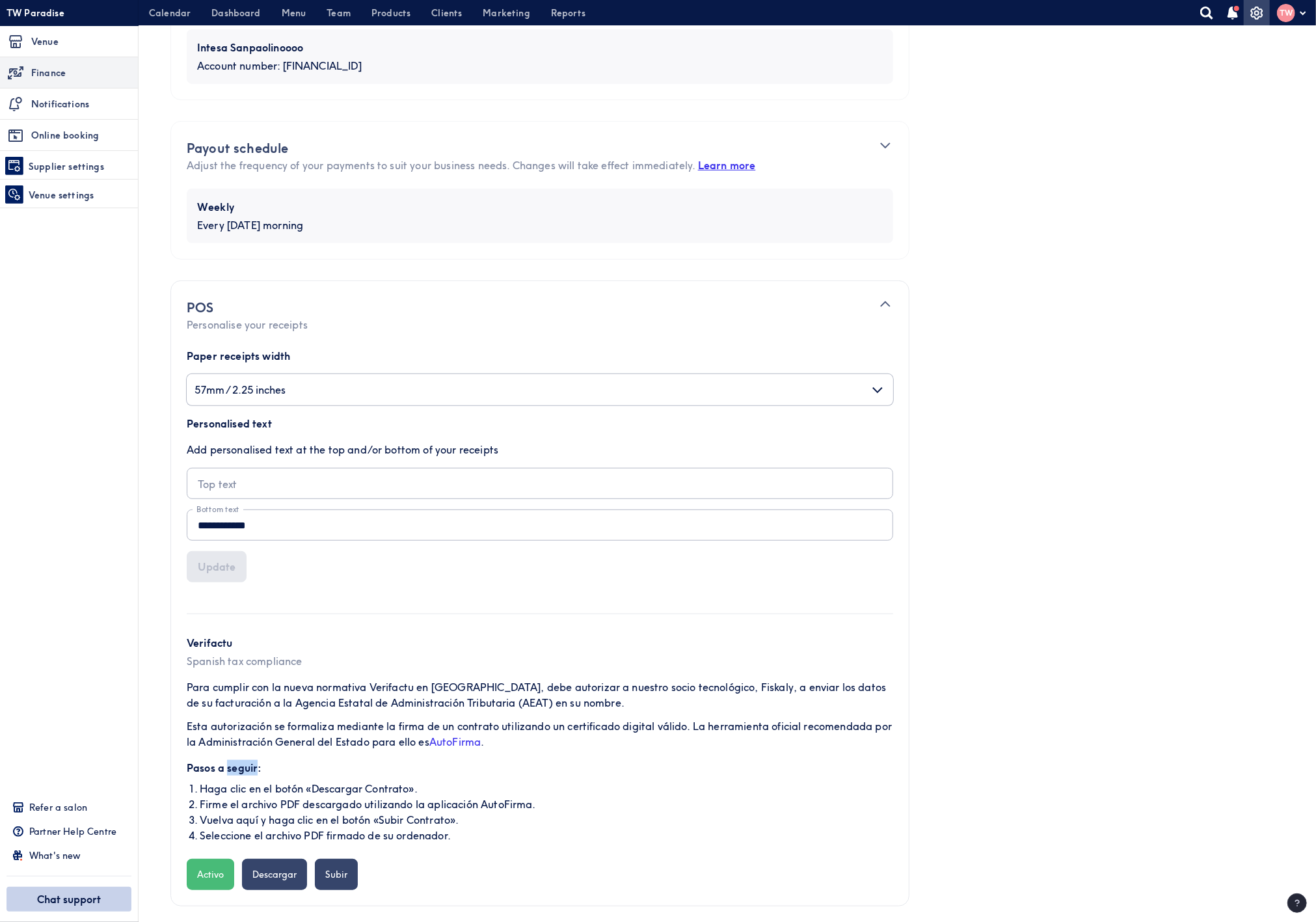
click at [230, 768] on p "Pasos a seguir:" at bounding box center [539, 768] width 707 height 16
click at [270, 765] on p "Pasos a seguir:" at bounding box center [539, 768] width 707 height 16
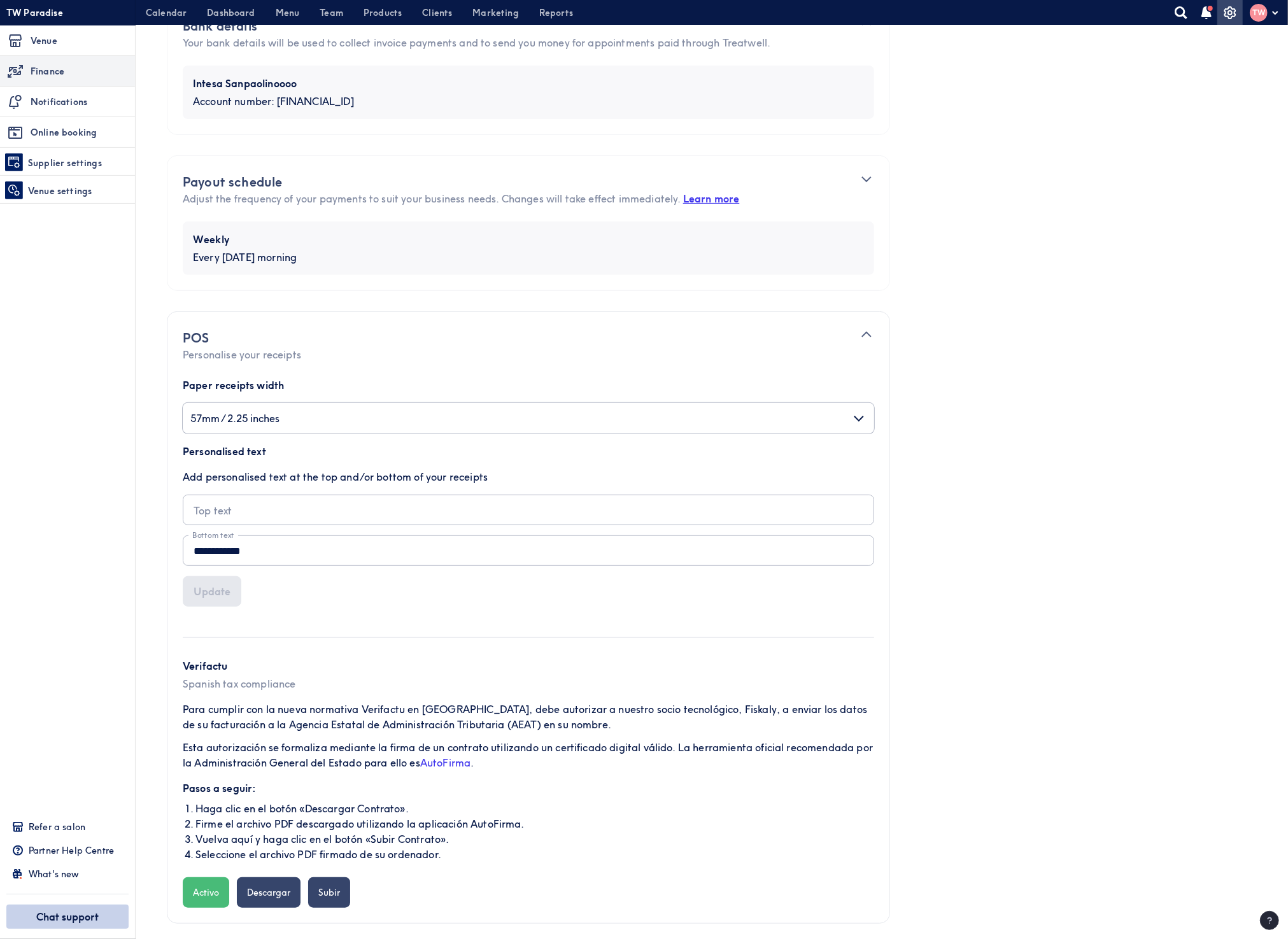
scroll to position [328, 0]
